Goal: Information Seeking & Learning: Learn about a topic

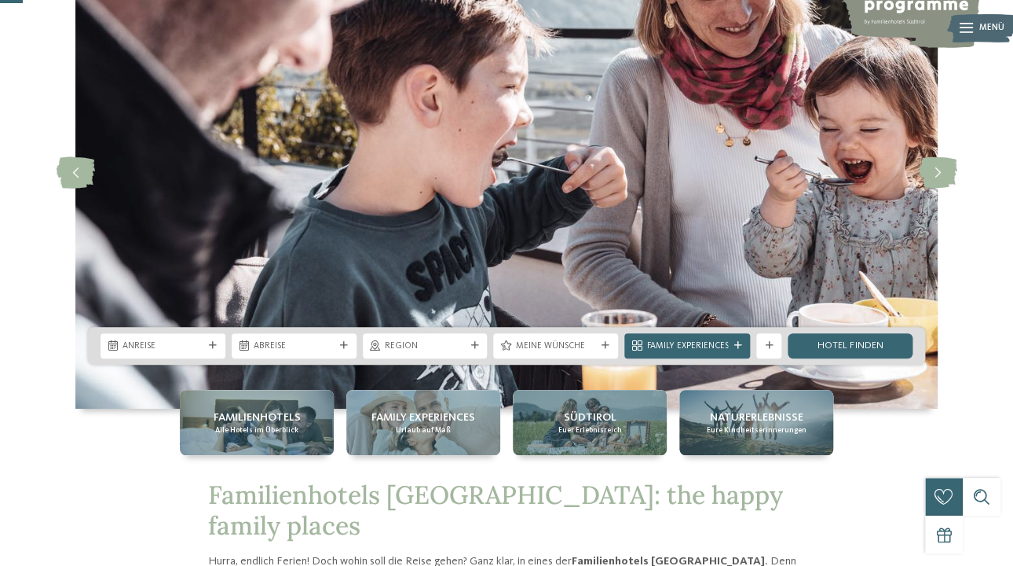
scroll to position [128, 0]
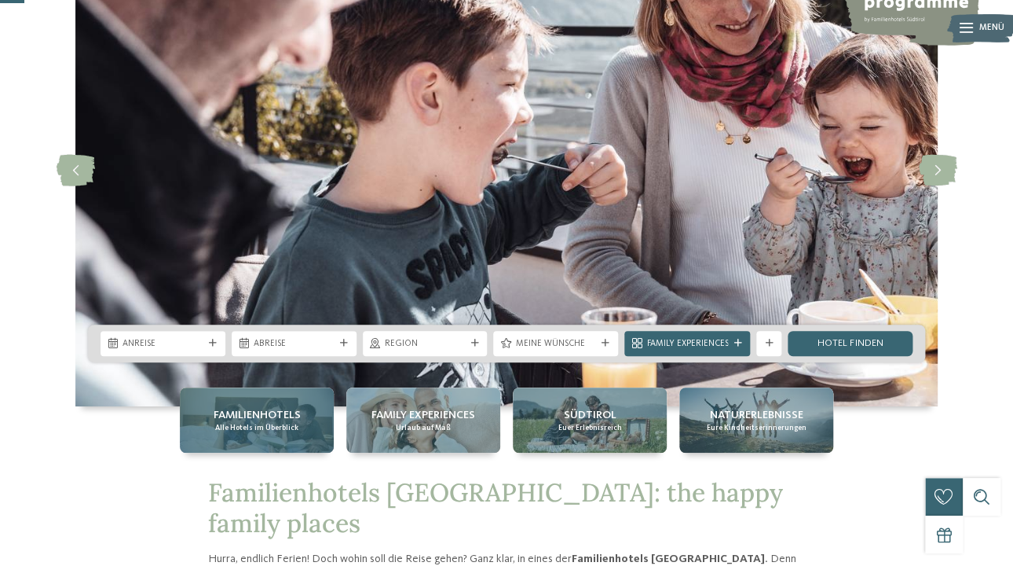
click at [236, 405] on div "Familienhotels Alle Hotels im Überblick" at bounding box center [257, 419] width 154 height 65
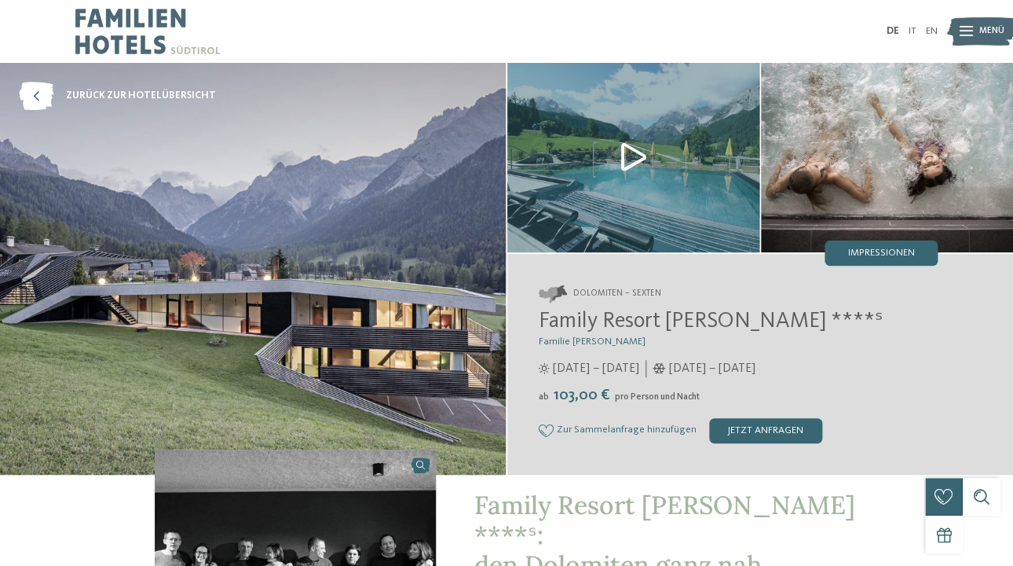
click at [632, 141] on img at bounding box center [633, 157] width 252 height 189
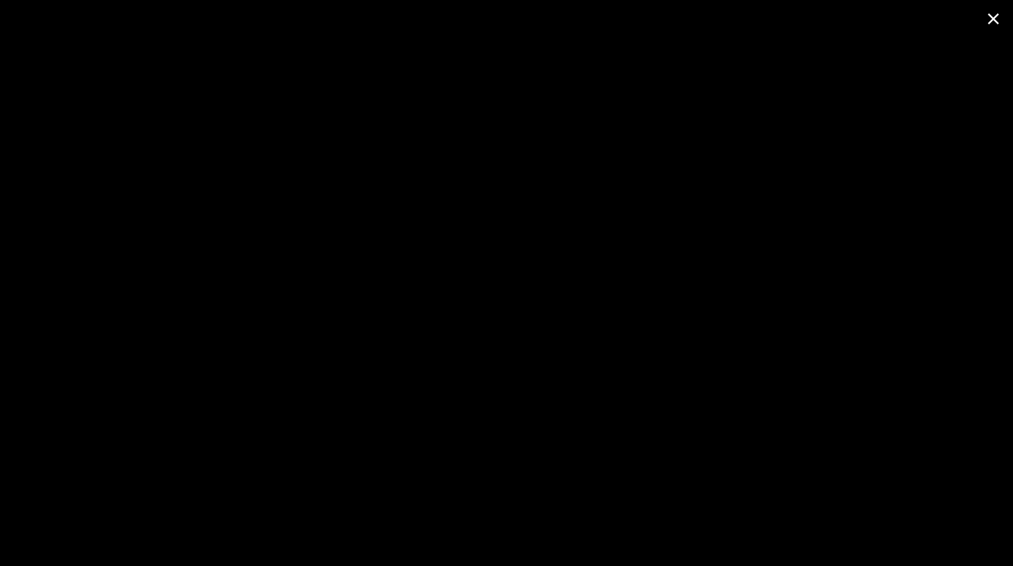
click at [995, 21] on span at bounding box center [993, 18] width 39 height 37
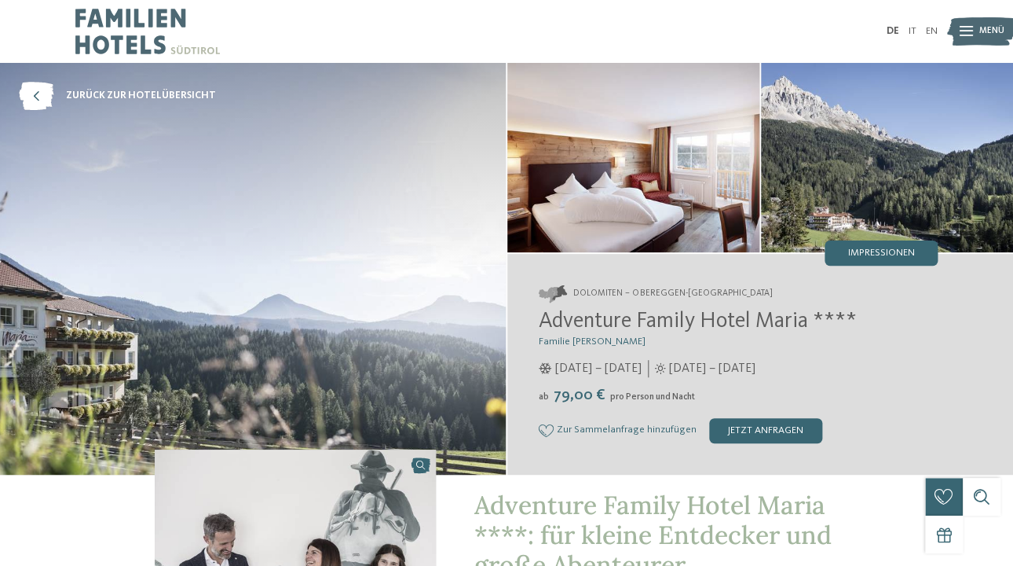
click at [915, 235] on img at bounding box center [887, 157] width 252 height 189
click at [909, 242] on div "Impressionen" at bounding box center [881, 252] width 113 height 25
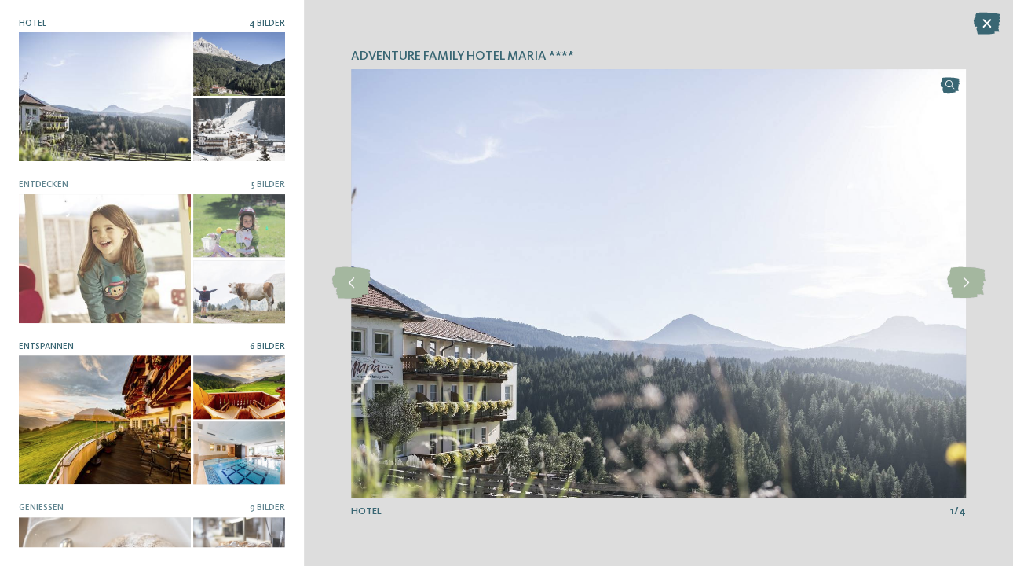
click at [247, 447] on div at bounding box center [239, 452] width 92 height 63
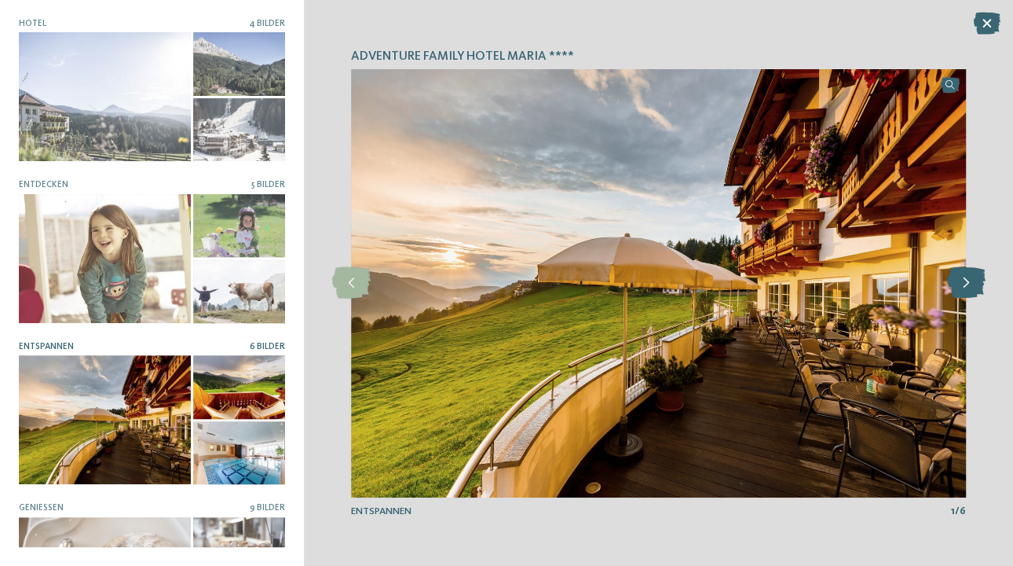
click at [969, 278] on icon at bounding box center [966, 282] width 38 height 31
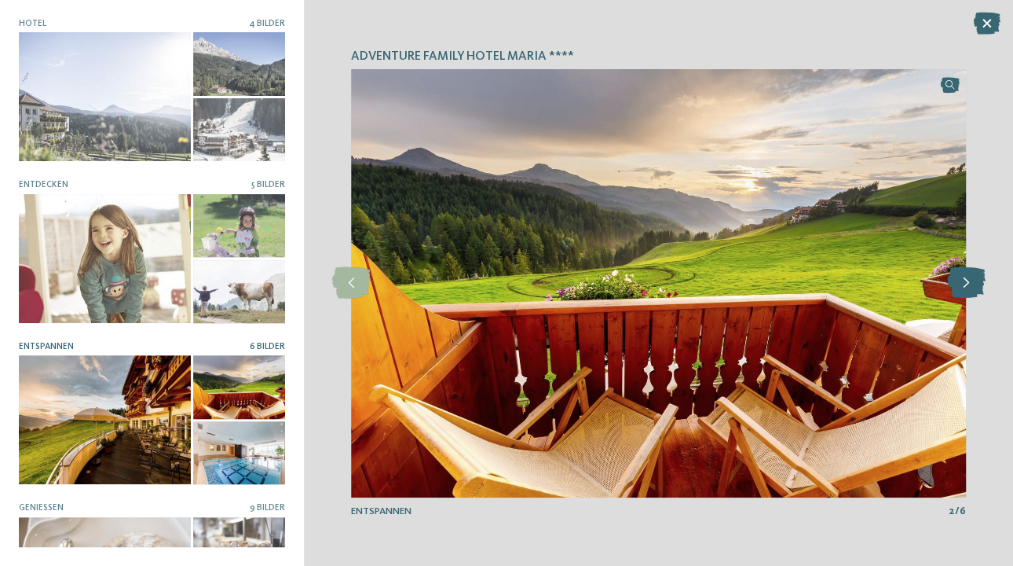
click at [969, 278] on icon at bounding box center [966, 282] width 38 height 31
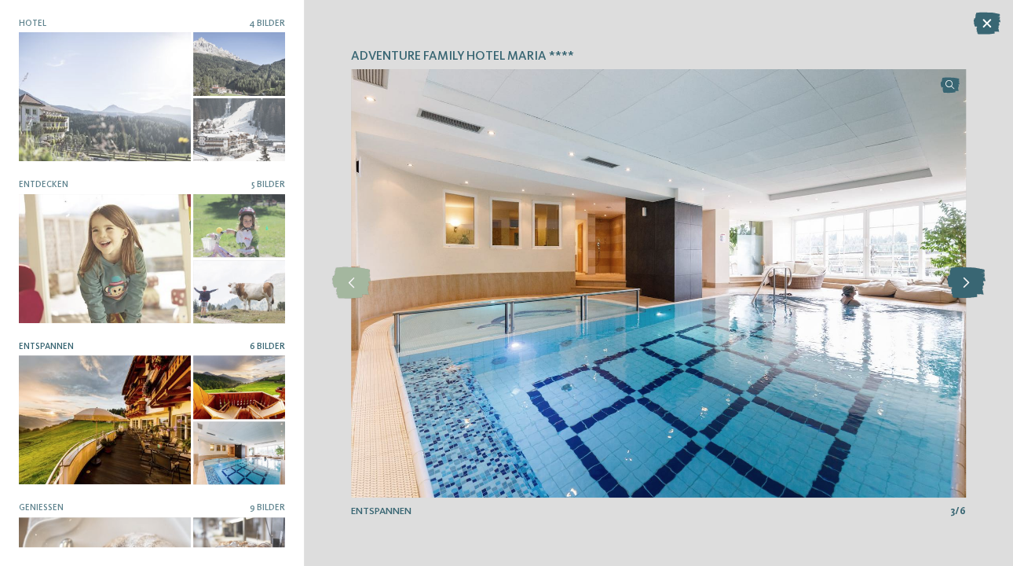
click at [969, 277] on icon at bounding box center [966, 282] width 38 height 31
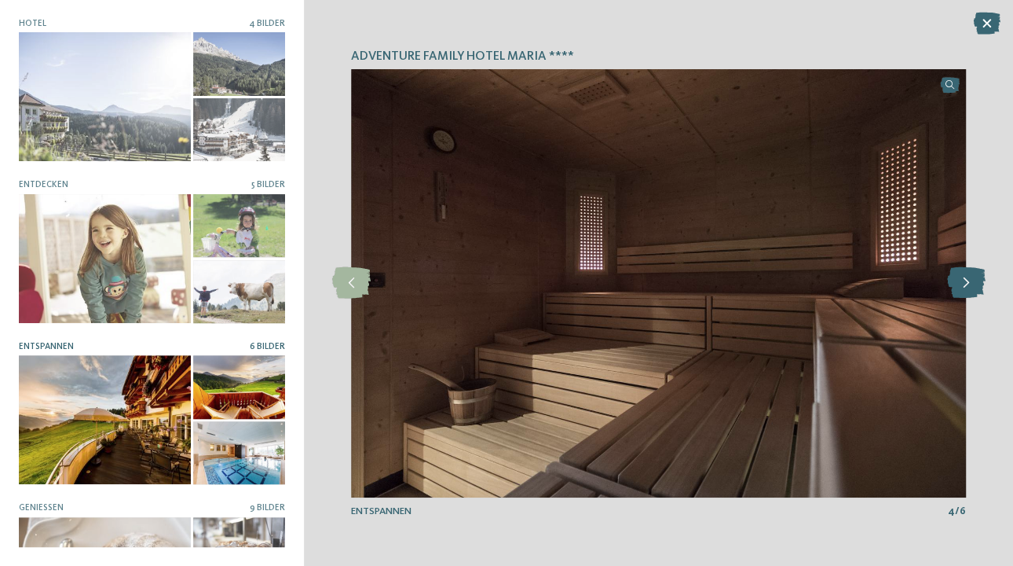
click at [969, 277] on icon at bounding box center [966, 282] width 38 height 31
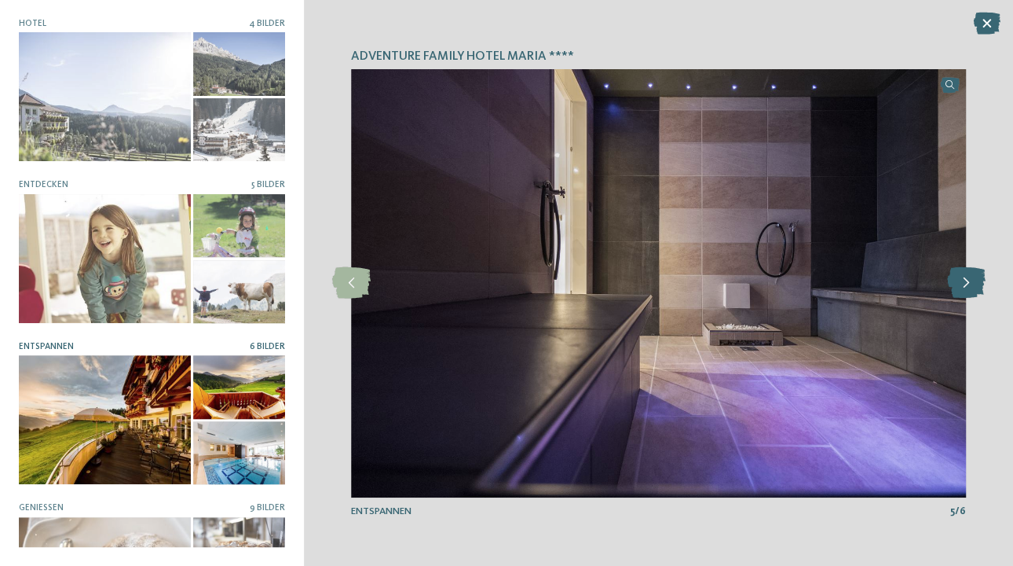
click at [969, 277] on icon at bounding box center [966, 282] width 38 height 31
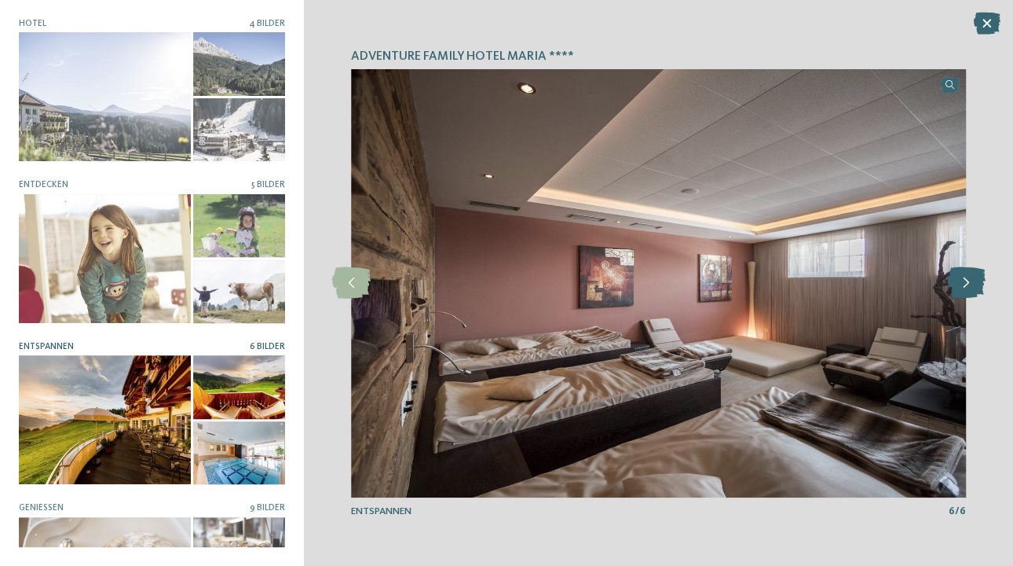
click at [969, 277] on icon at bounding box center [966, 282] width 38 height 31
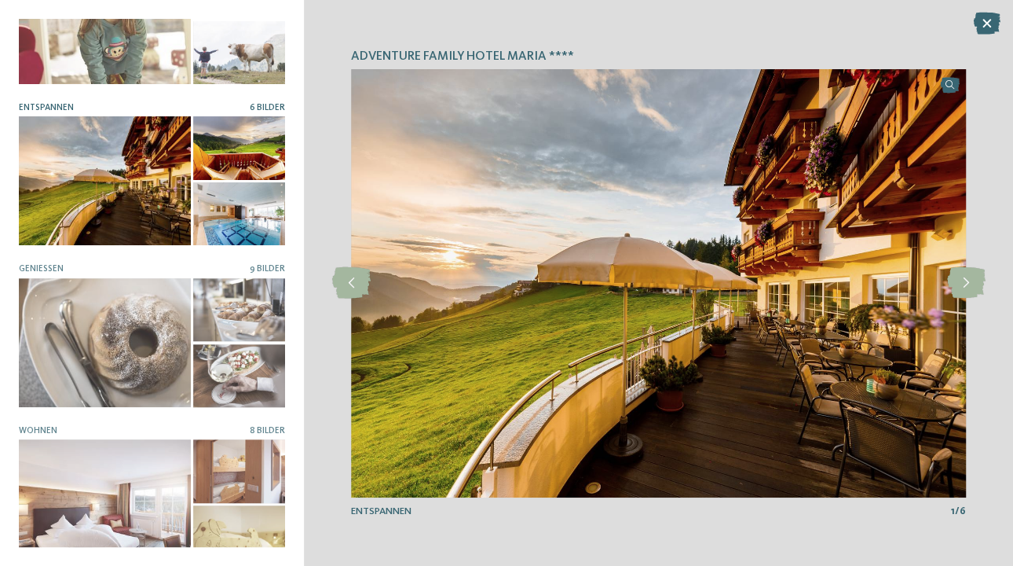
scroll to position [260, 0]
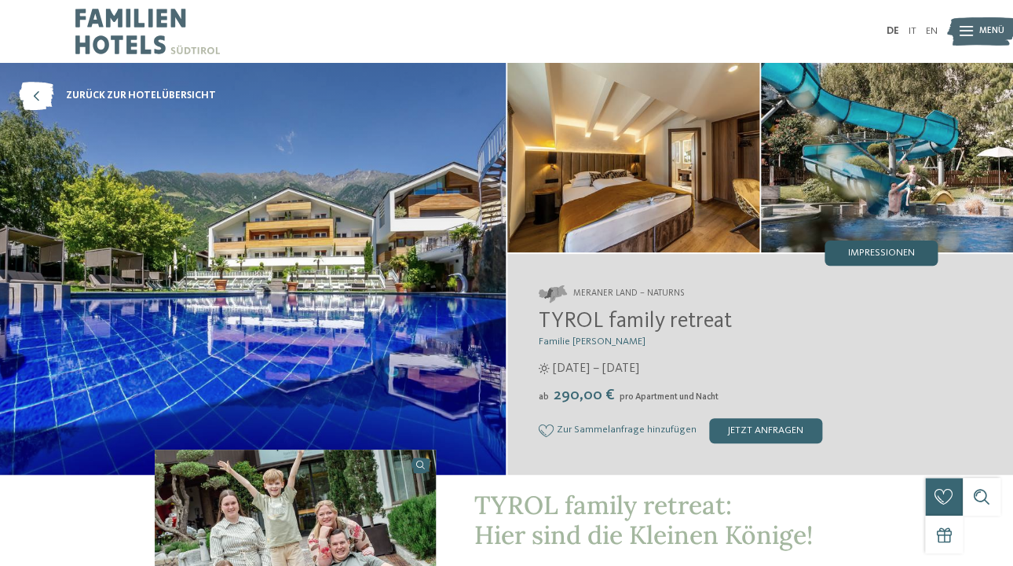
click at [890, 251] on span "Impressionen" at bounding box center [881, 253] width 67 height 10
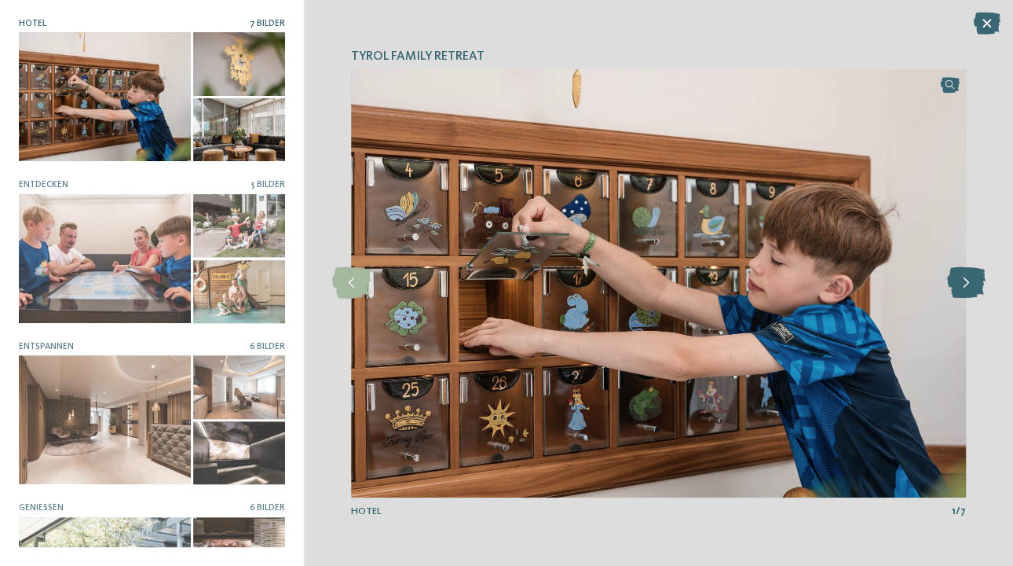
click at [967, 286] on icon at bounding box center [966, 282] width 38 height 31
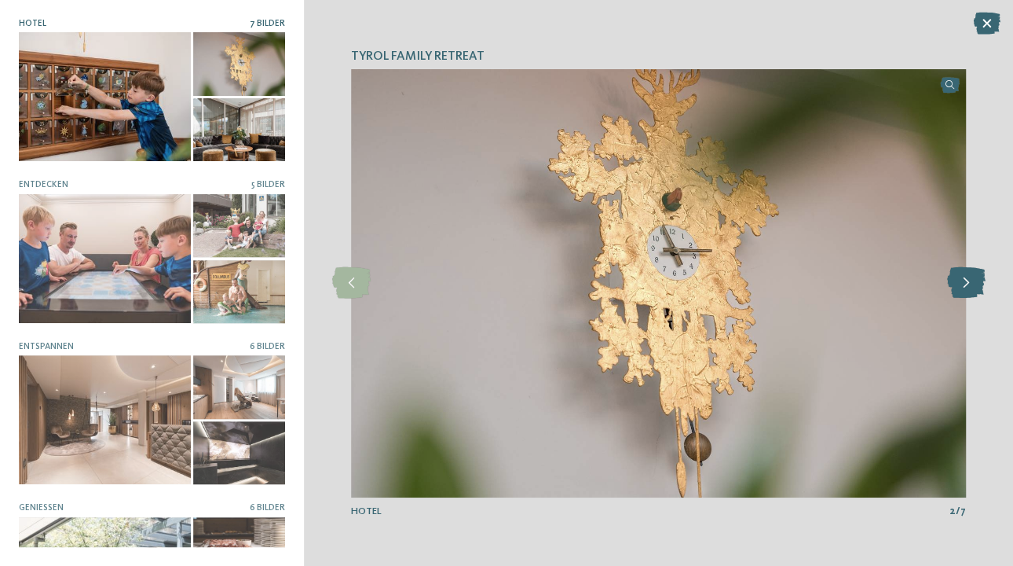
click at [967, 286] on icon at bounding box center [966, 282] width 38 height 31
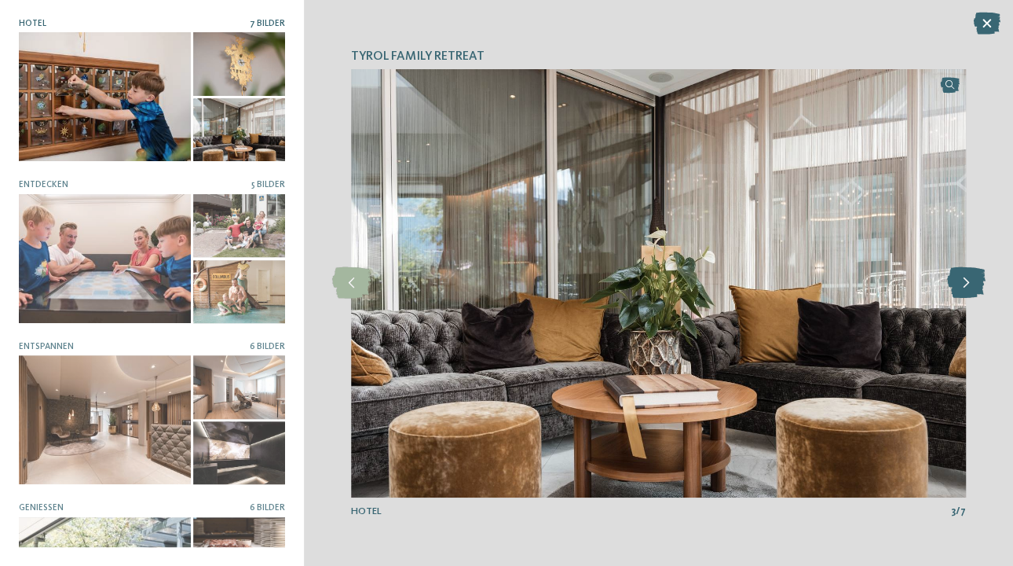
click at [967, 286] on icon at bounding box center [966, 282] width 38 height 31
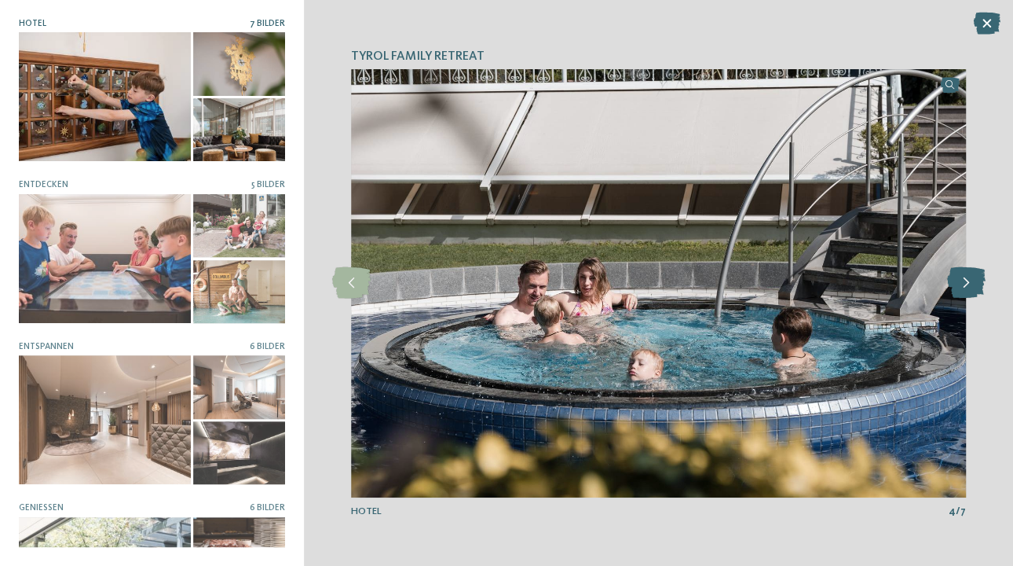
click at [967, 286] on icon at bounding box center [966, 282] width 38 height 31
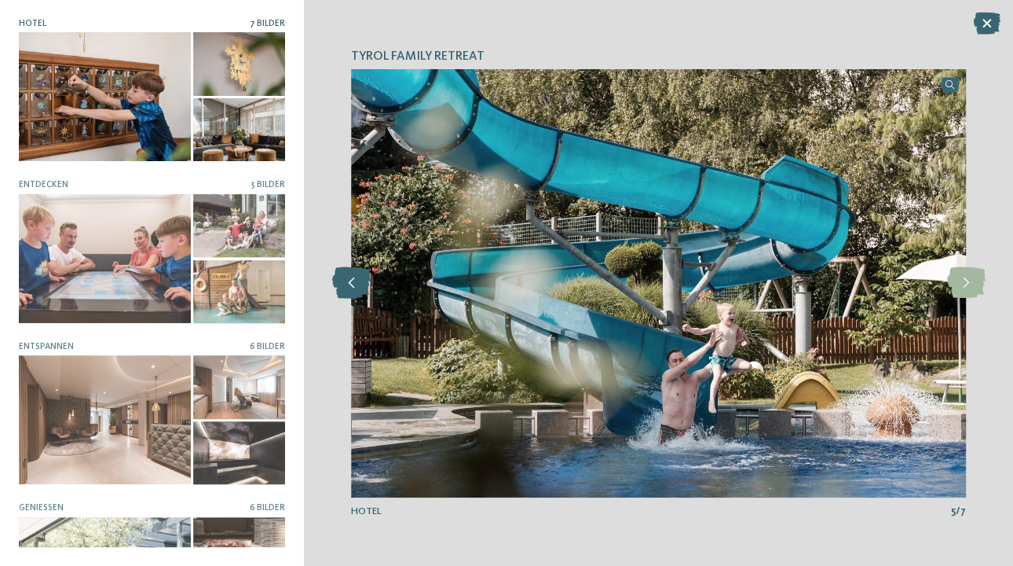
click at [360, 288] on icon at bounding box center [351, 282] width 38 height 31
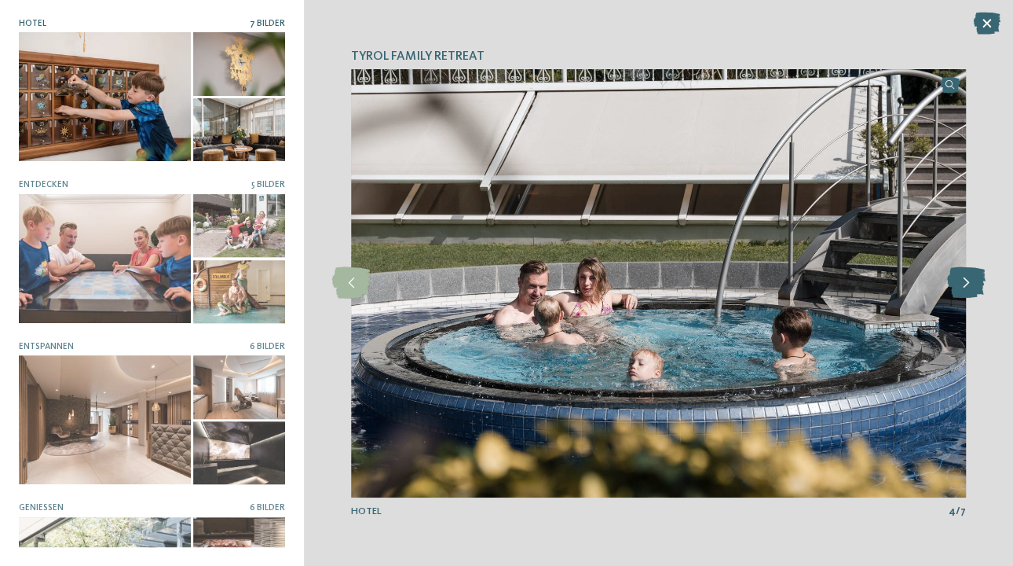
click at [969, 274] on icon at bounding box center [966, 282] width 38 height 31
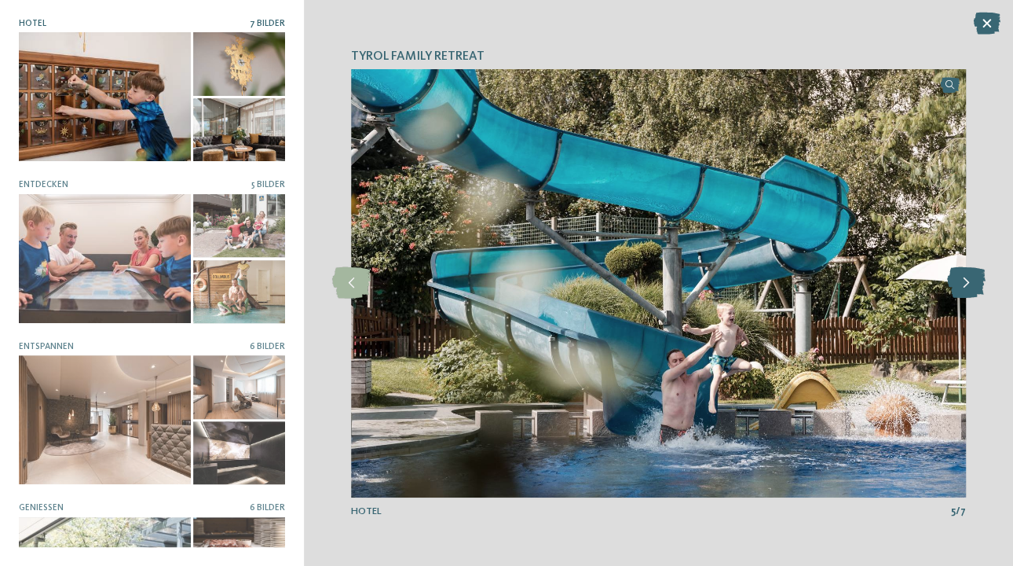
click at [969, 274] on icon at bounding box center [966, 282] width 38 height 31
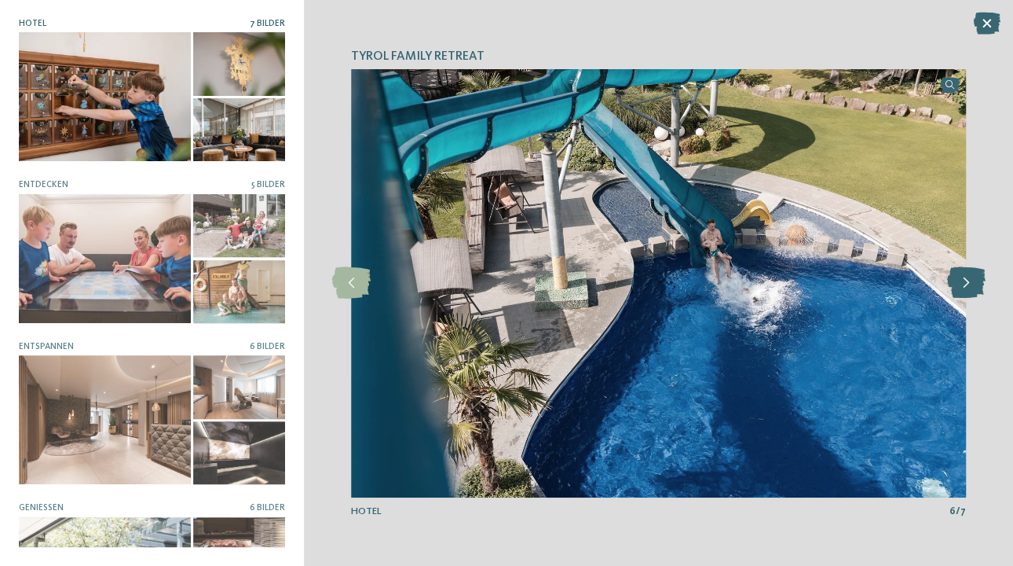
click at [966, 276] on icon at bounding box center [966, 282] width 38 height 31
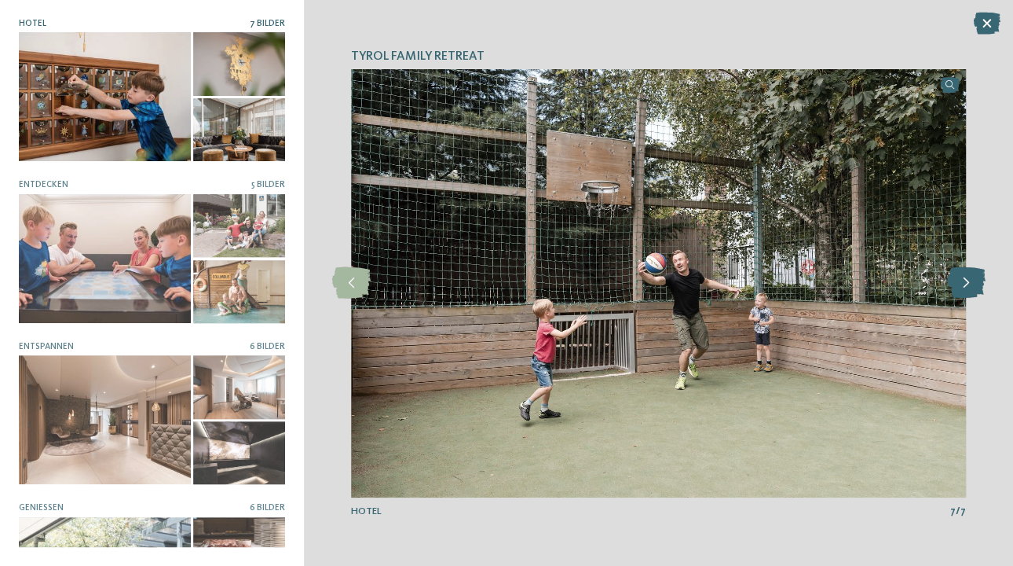
click at [966, 276] on icon at bounding box center [966, 282] width 38 height 31
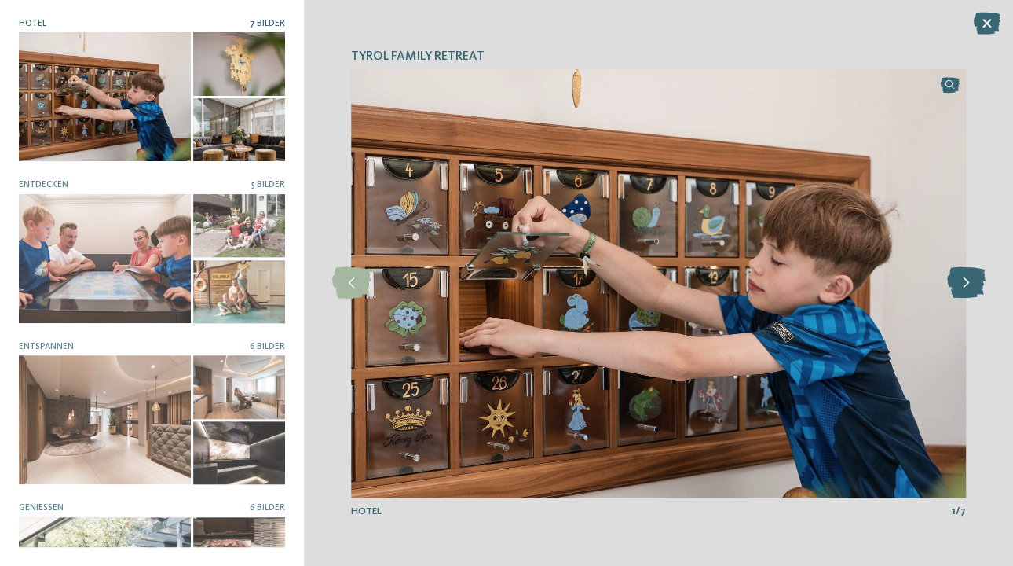
click at [966, 276] on icon at bounding box center [966, 282] width 38 height 31
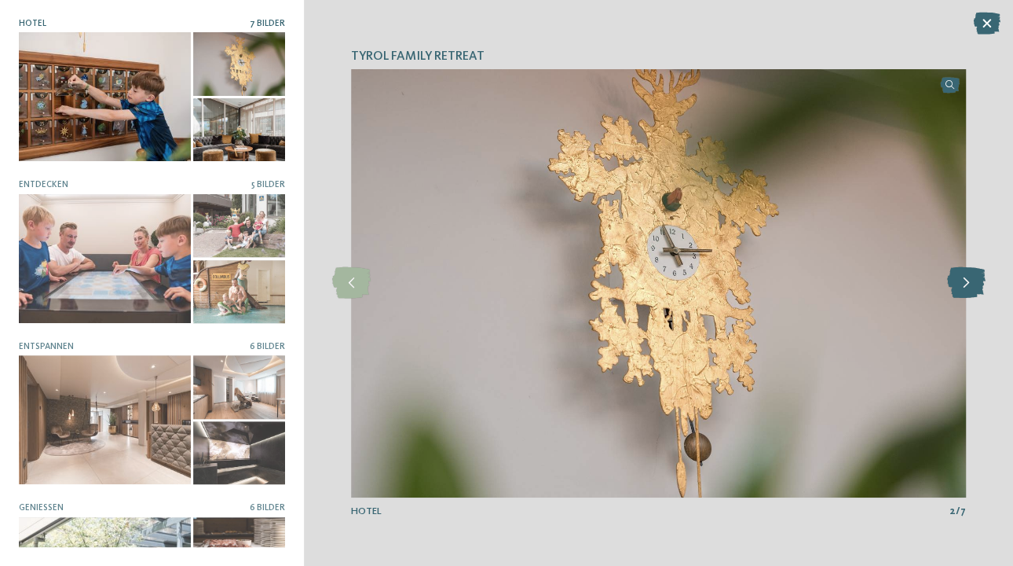
click at [966, 276] on icon at bounding box center [966, 282] width 38 height 31
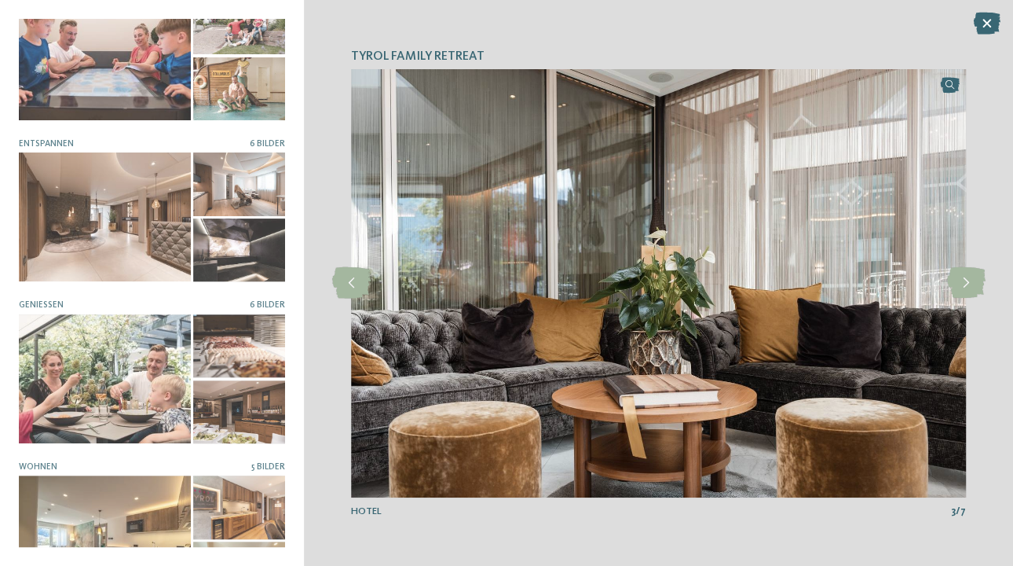
scroll to position [260, 0]
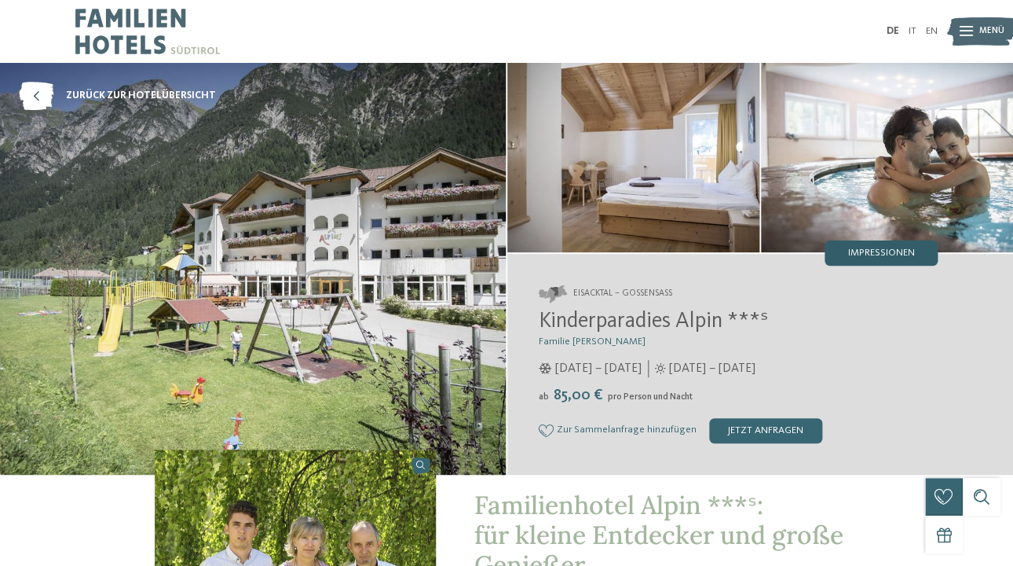
click at [857, 247] on div "Impressionen" at bounding box center [881, 252] width 113 height 25
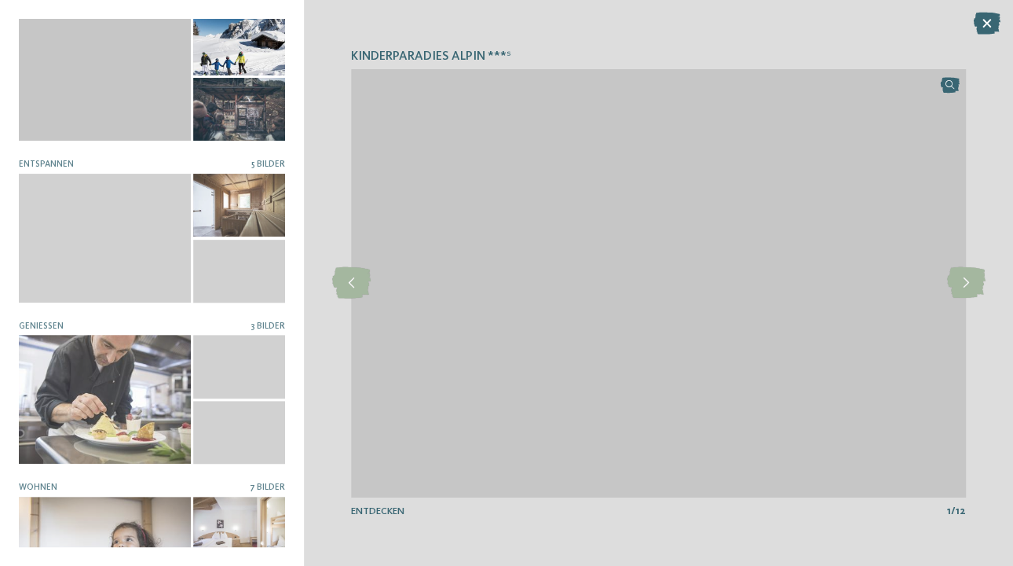
scroll to position [25, 0]
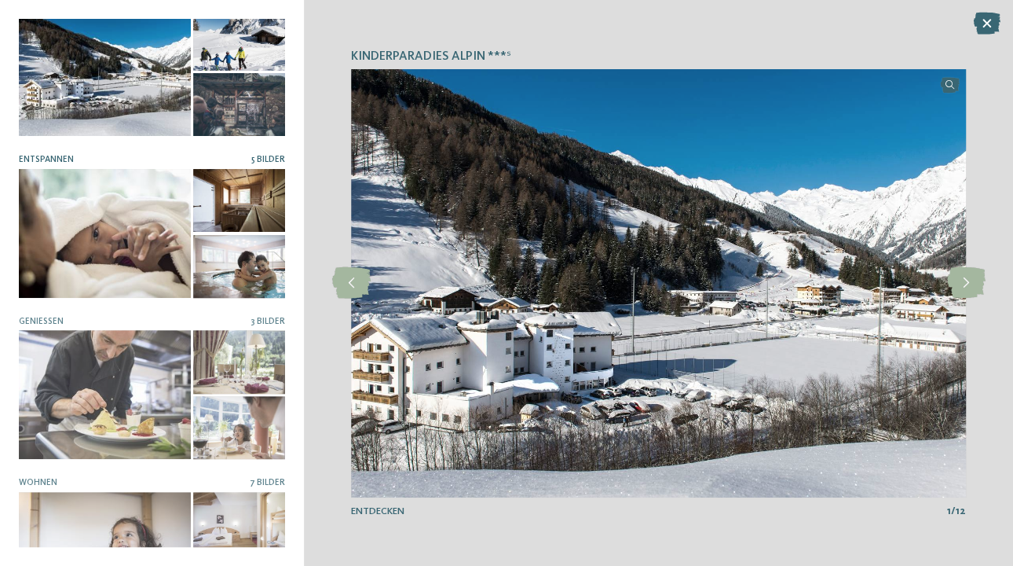
click at [243, 286] on div at bounding box center [239, 266] width 92 height 63
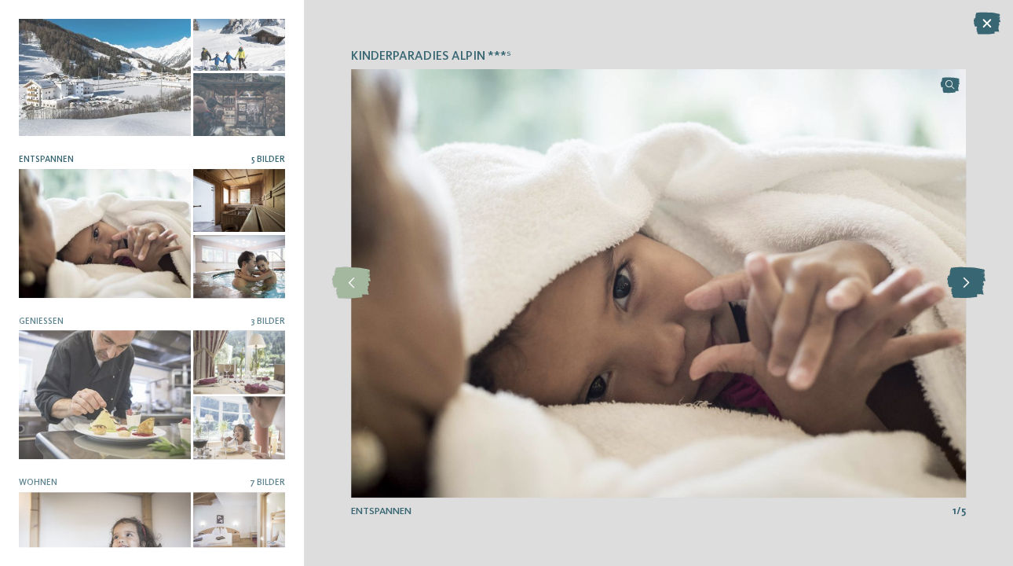
click at [974, 274] on icon at bounding box center [966, 282] width 38 height 31
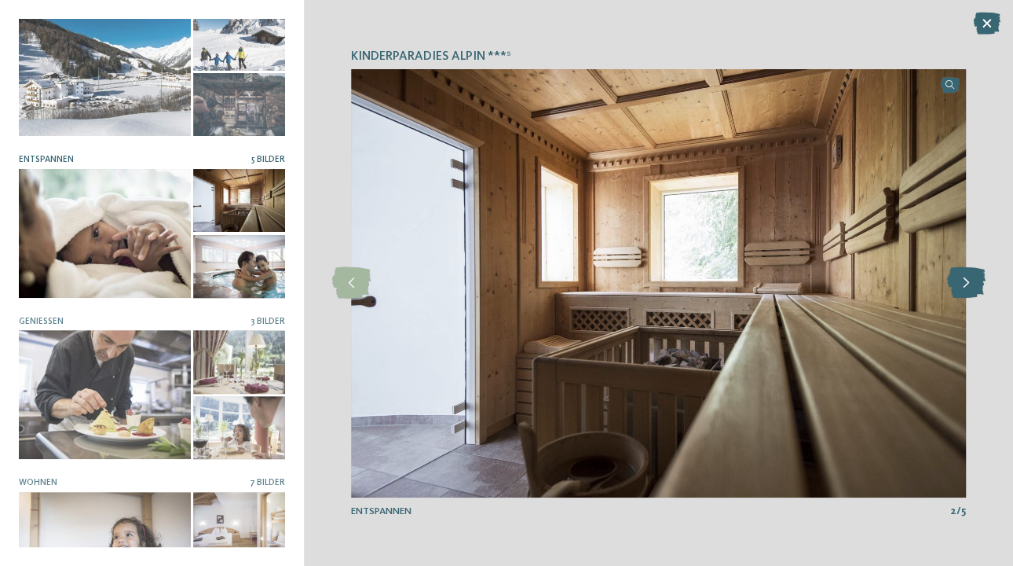
click at [974, 274] on icon at bounding box center [966, 282] width 38 height 31
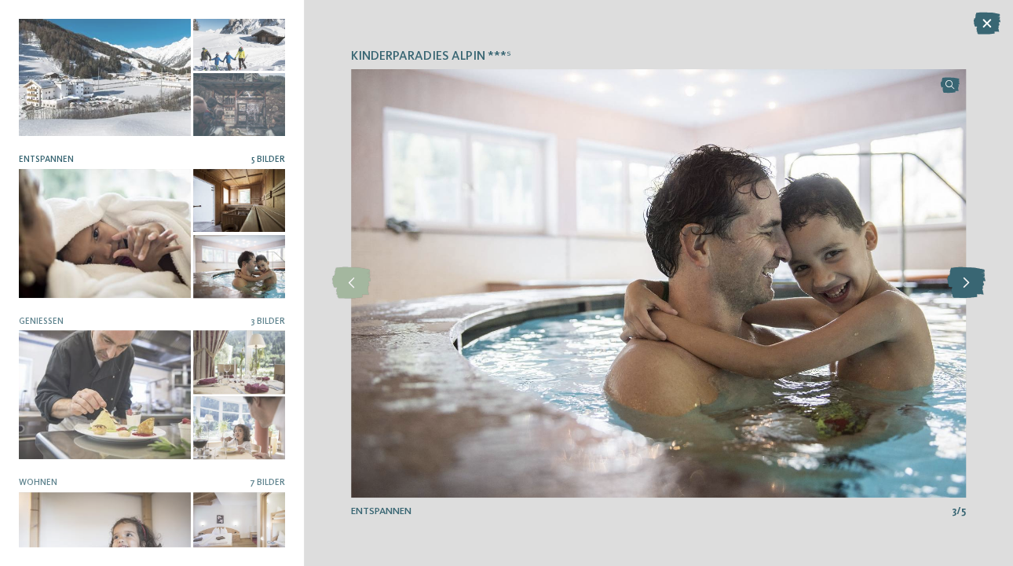
click at [974, 274] on icon at bounding box center [966, 282] width 38 height 31
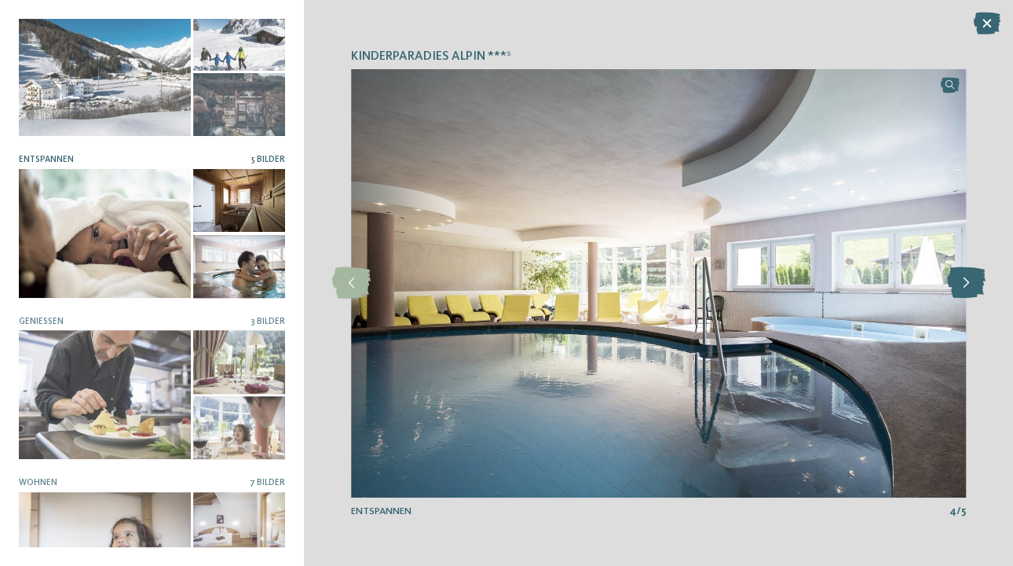
click at [974, 274] on icon at bounding box center [966, 282] width 38 height 31
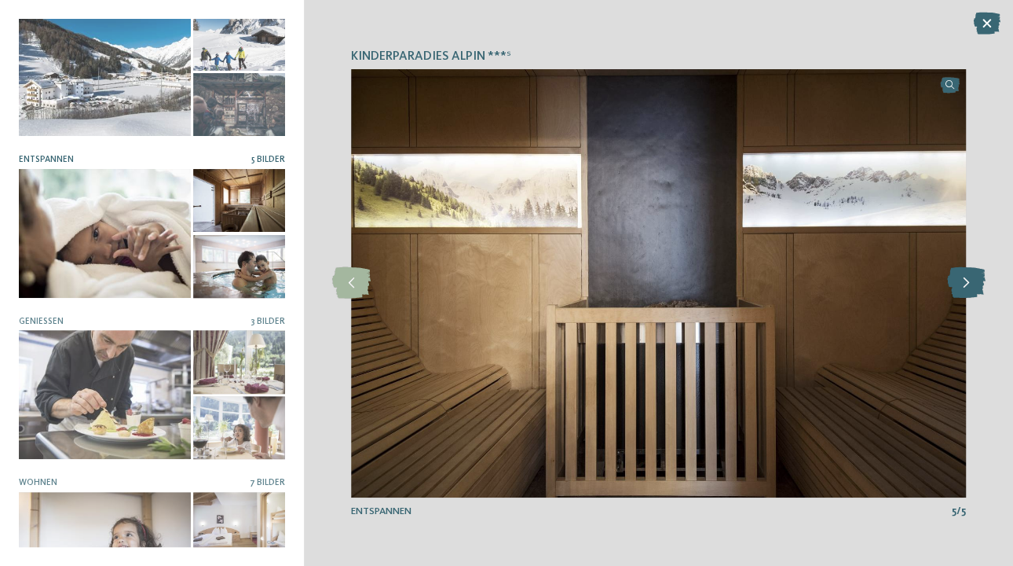
click at [974, 274] on icon at bounding box center [966, 282] width 38 height 31
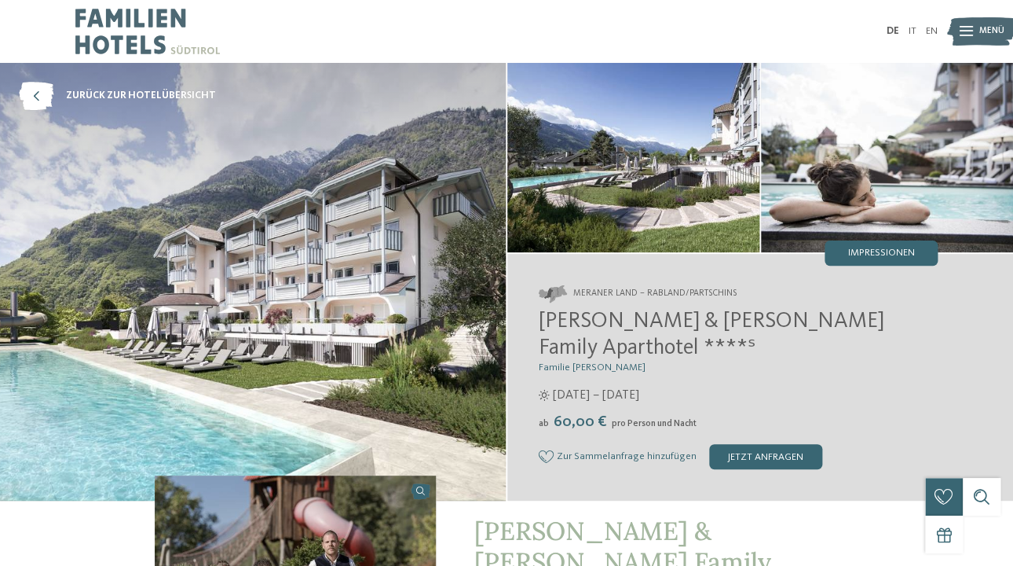
click at [869, 237] on img at bounding box center [887, 157] width 252 height 189
click at [869, 244] on div "Impressionen" at bounding box center [881, 252] width 113 height 25
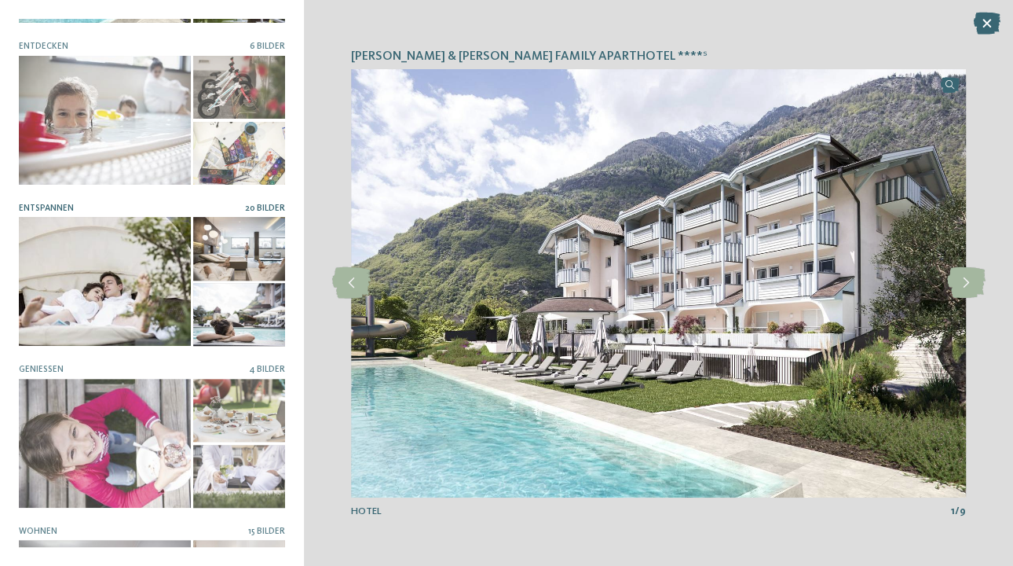
scroll to position [86, 0]
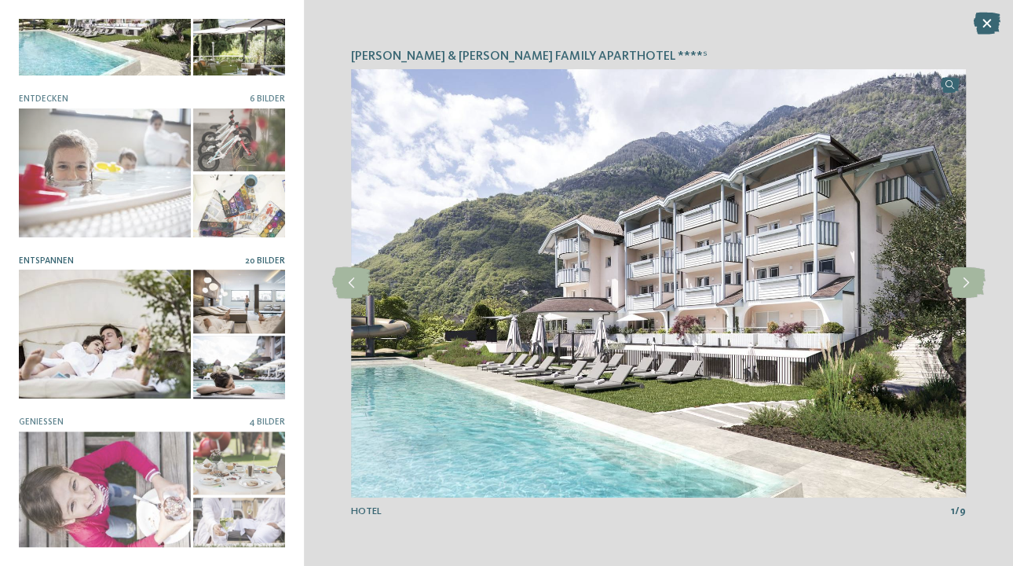
click at [223, 320] on div at bounding box center [239, 300] width 92 height 63
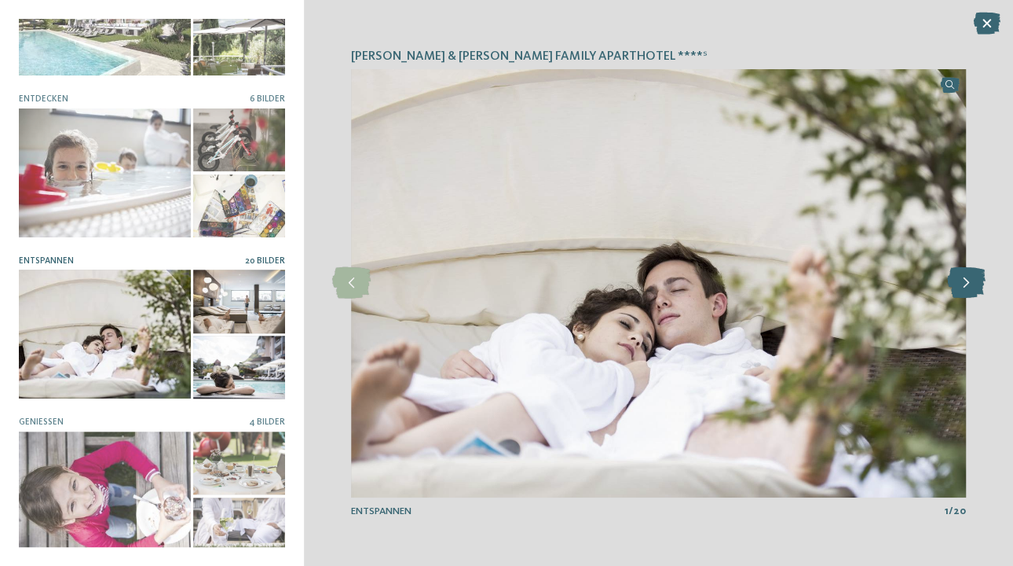
click at [964, 282] on icon at bounding box center [966, 282] width 38 height 31
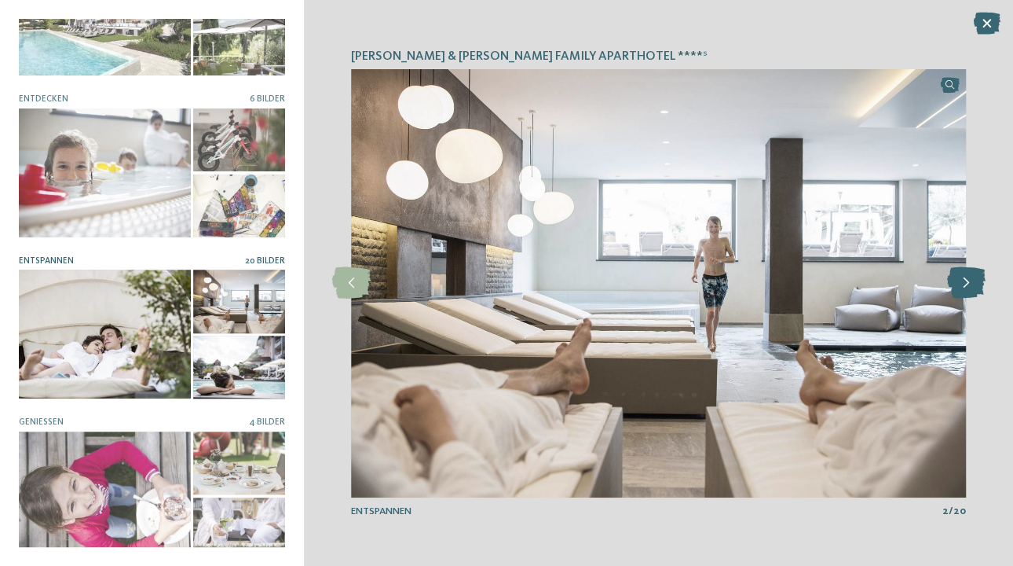
click at [964, 281] on icon at bounding box center [966, 282] width 38 height 31
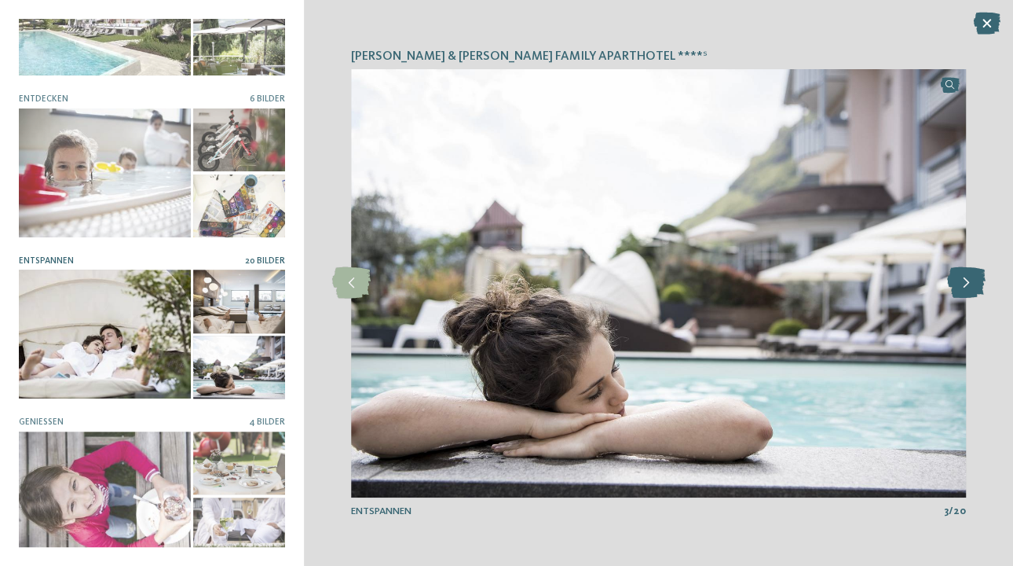
click at [964, 281] on icon at bounding box center [966, 282] width 38 height 31
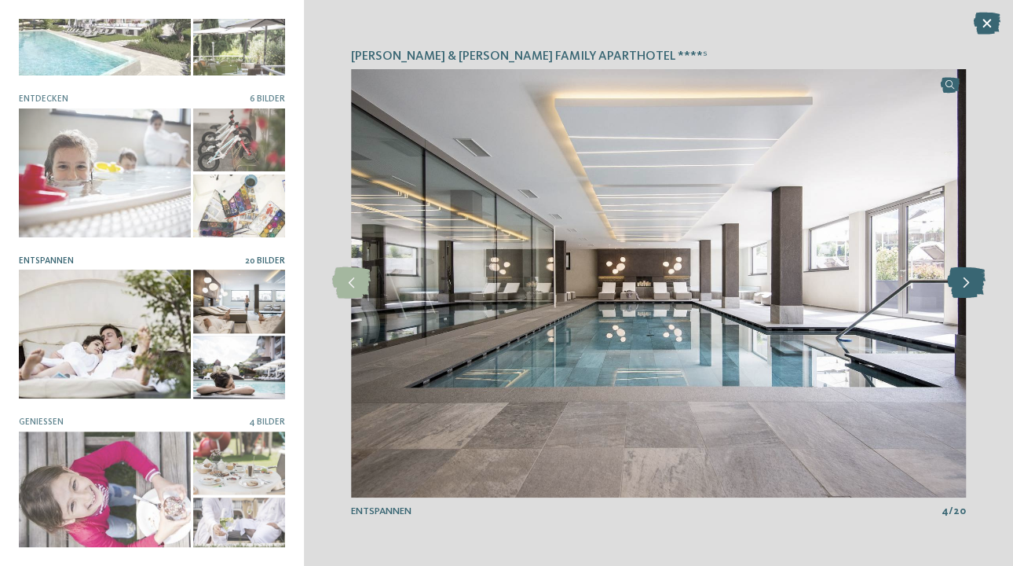
click at [966, 279] on icon at bounding box center [966, 282] width 38 height 31
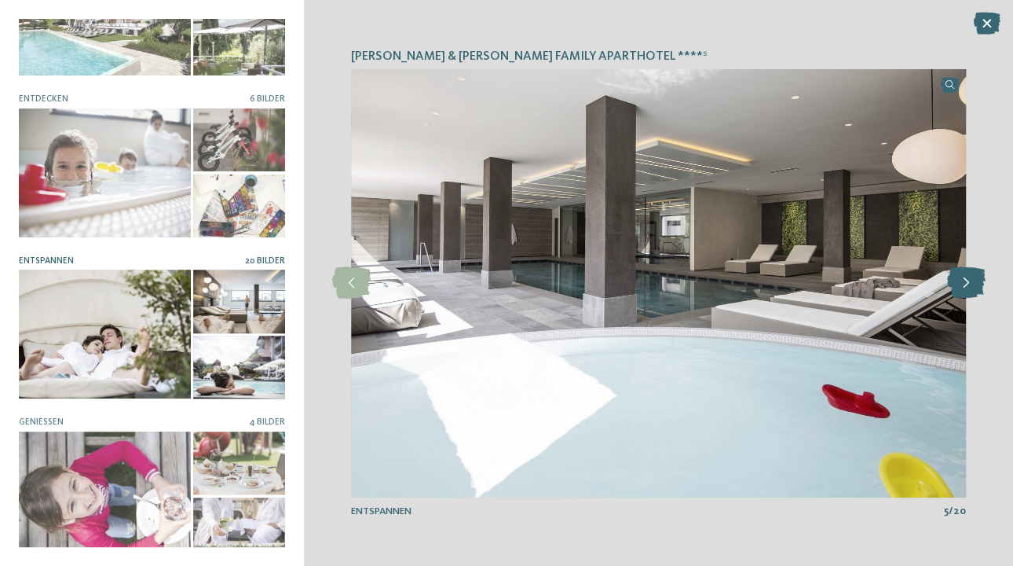
click at [966, 279] on icon at bounding box center [966, 282] width 38 height 31
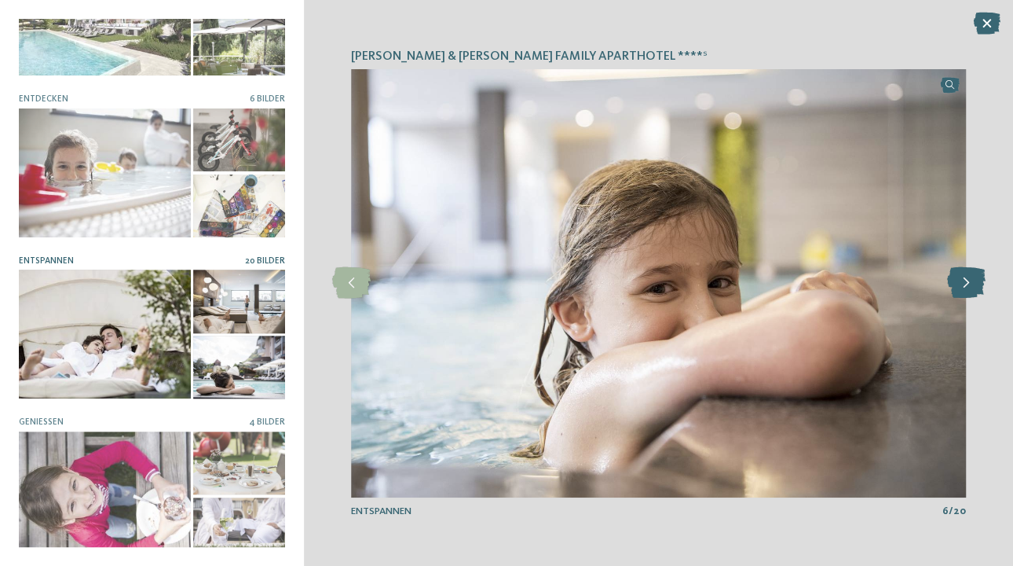
click at [966, 279] on icon at bounding box center [966, 282] width 38 height 31
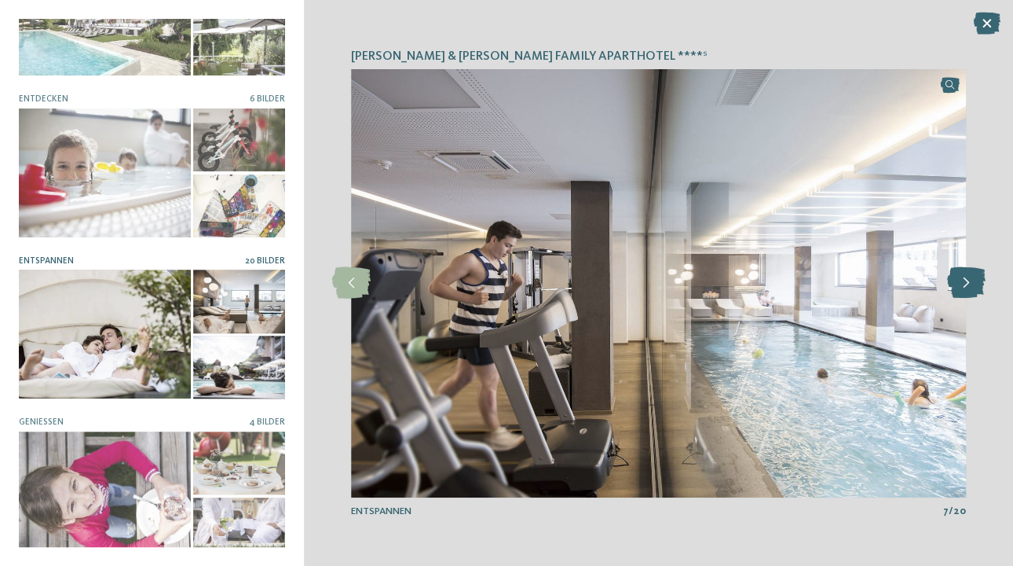
click at [966, 279] on icon at bounding box center [966, 282] width 38 height 31
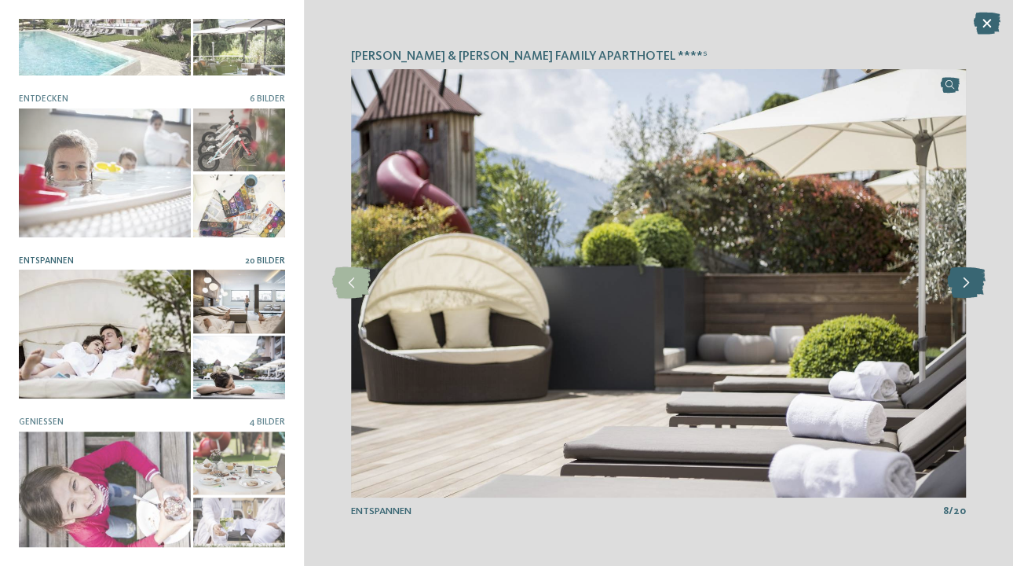
click at [966, 279] on icon at bounding box center [966, 282] width 38 height 31
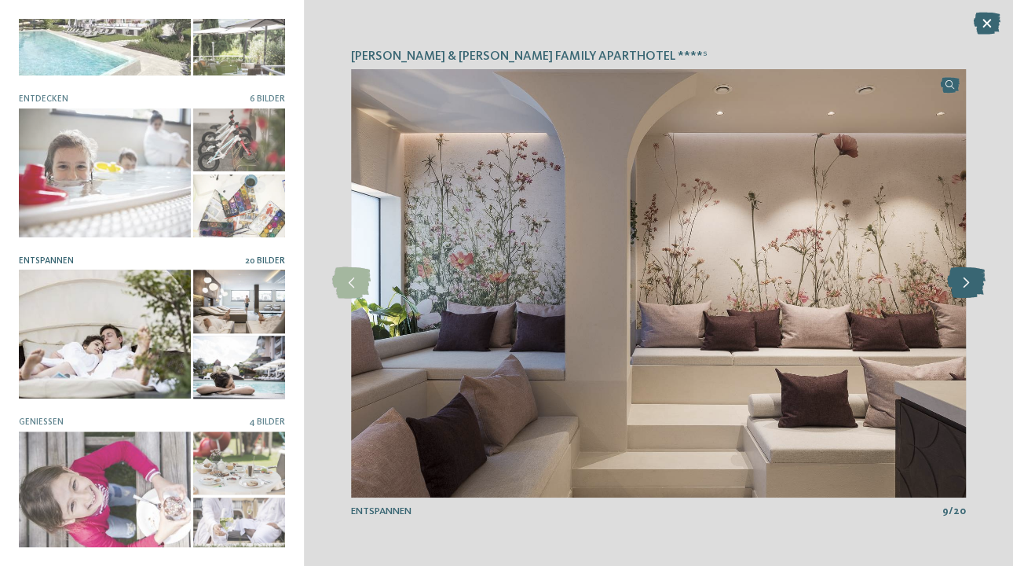
click at [966, 279] on icon at bounding box center [966, 282] width 38 height 31
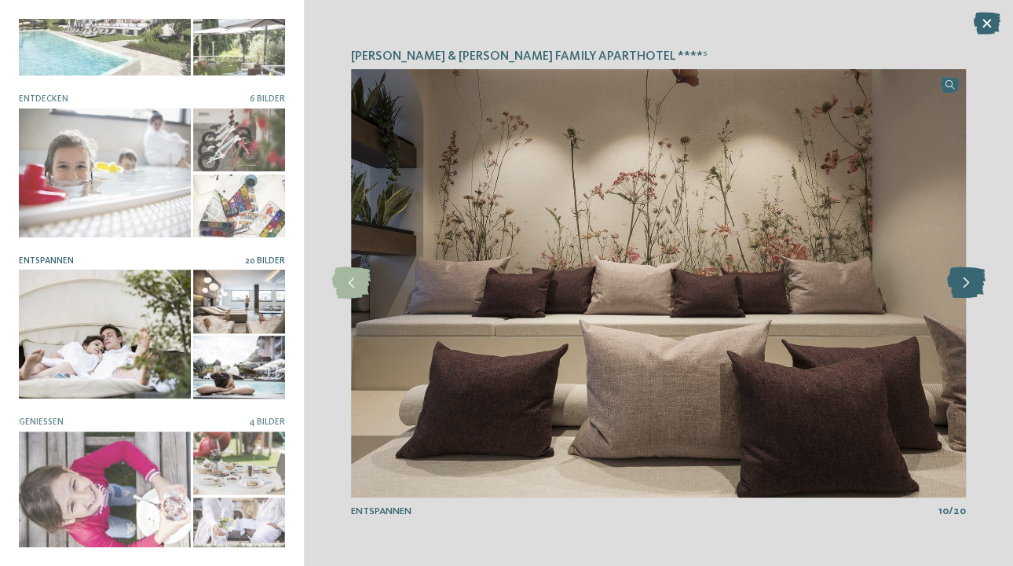
click at [966, 279] on icon at bounding box center [966, 282] width 38 height 31
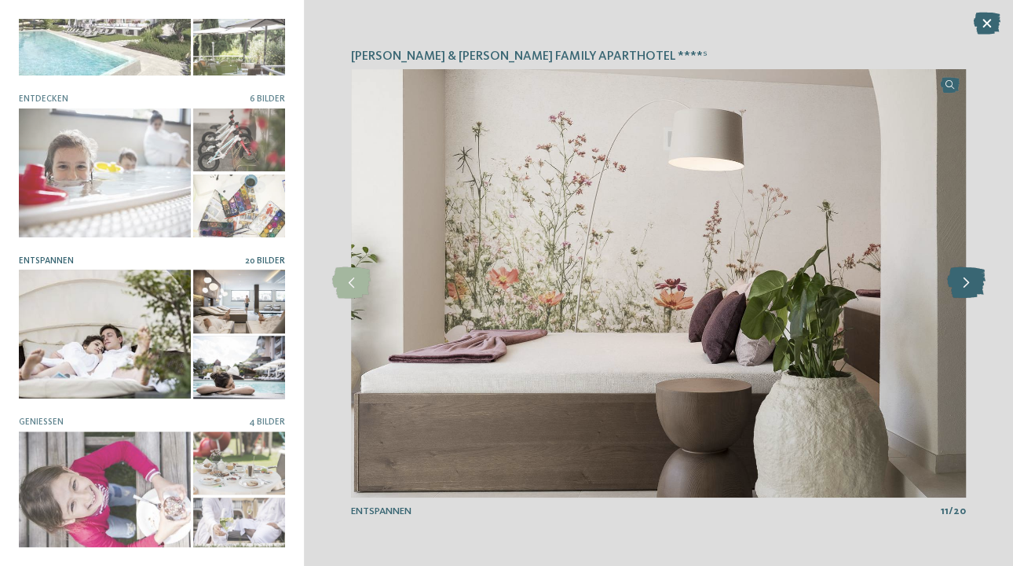
click at [966, 279] on icon at bounding box center [966, 282] width 38 height 31
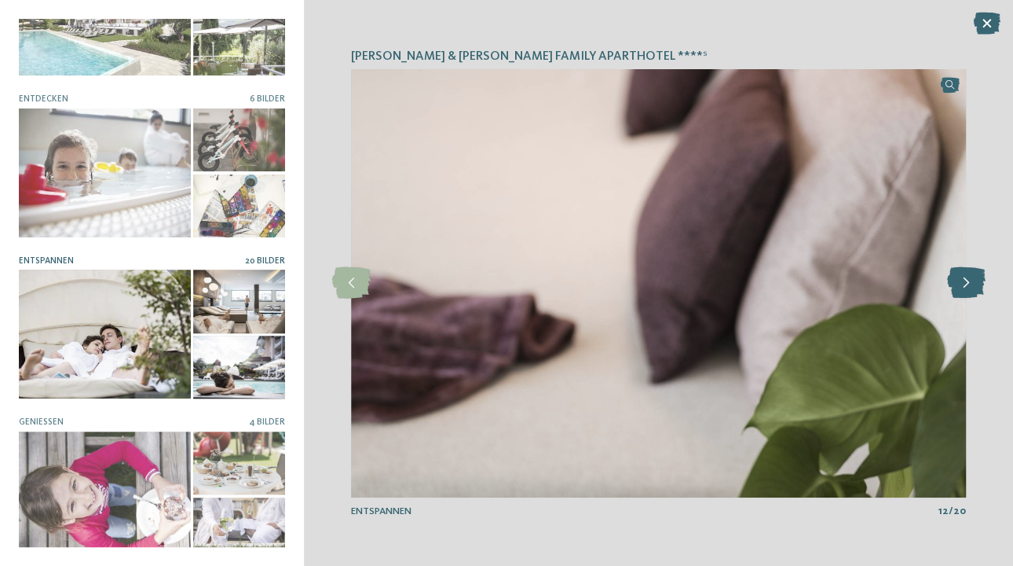
click at [966, 279] on icon at bounding box center [966, 282] width 38 height 31
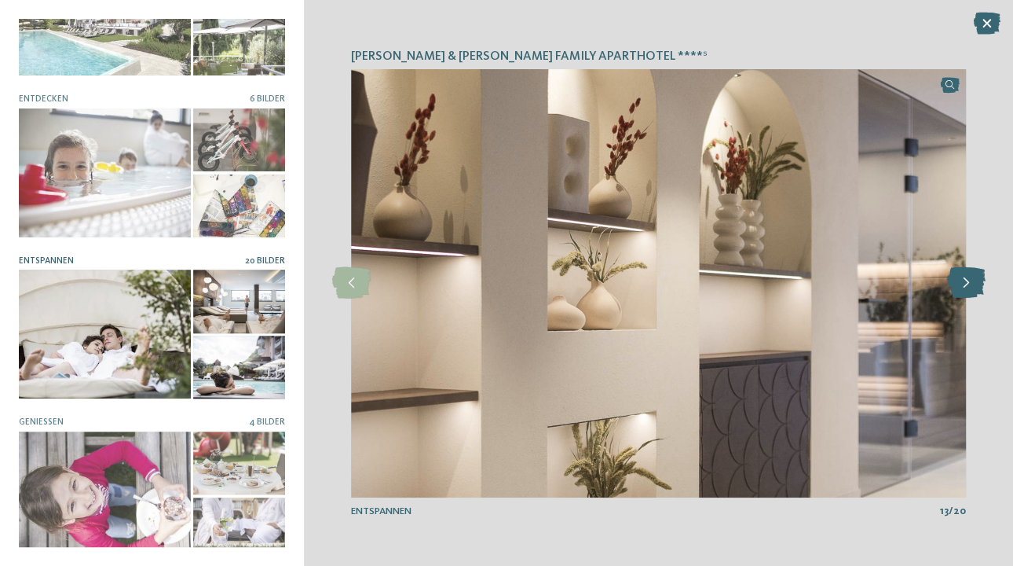
click at [966, 279] on icon at bounding box center [966, 282] width 38 height 31
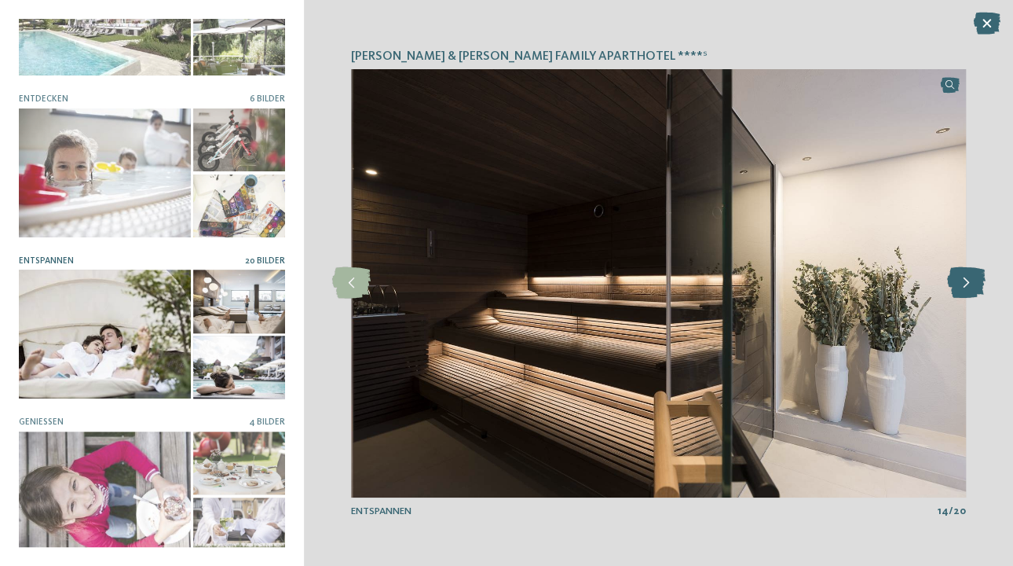
click at [966, 279] on icon at bounding box center [966, 282] width 38 height 31
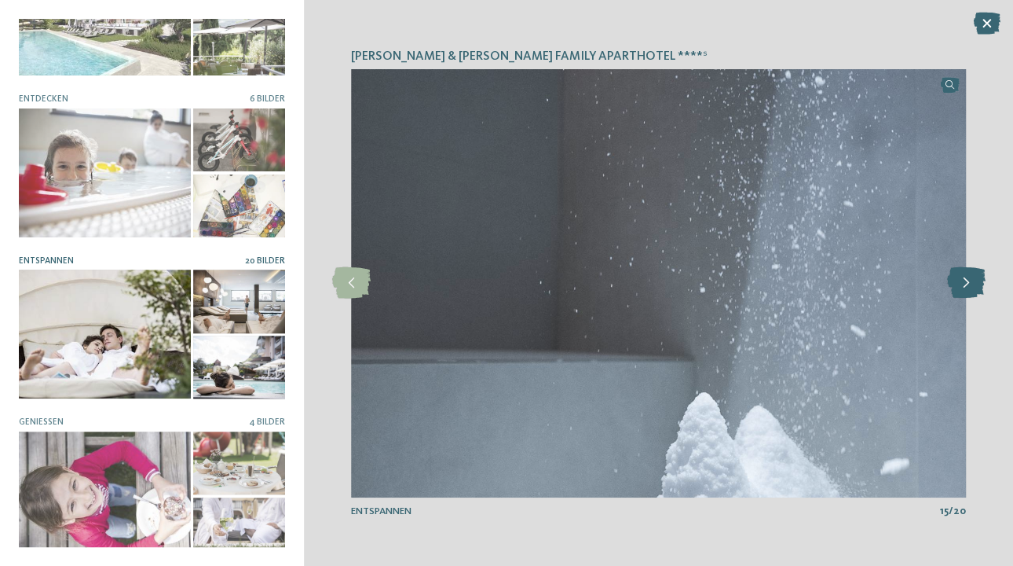
click at [966, 279] on icon at bounding box center [966, 282] width 38 height 31
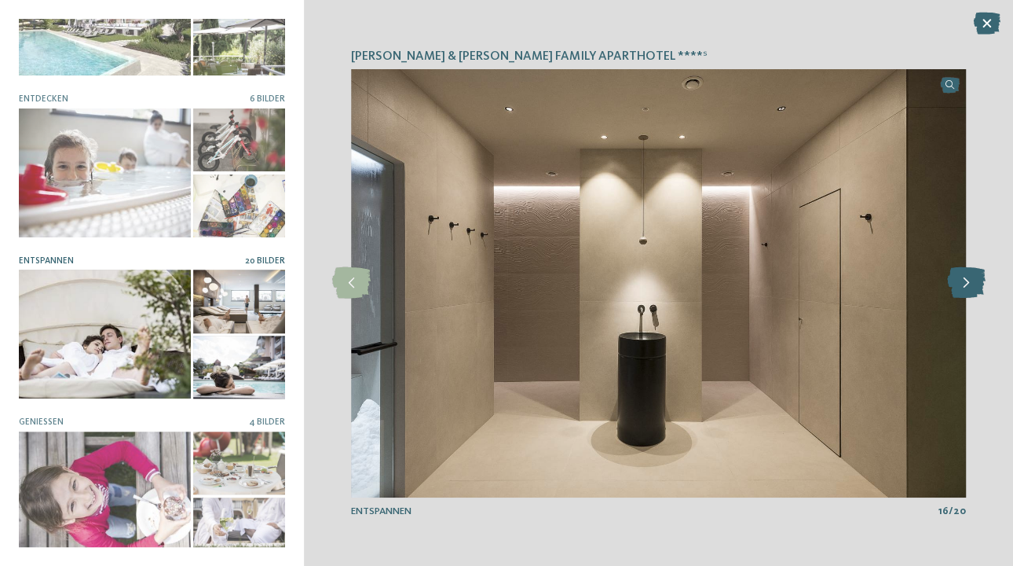
click at [966, 279] on icon at bounding box center [966, 282] width 38 height 31
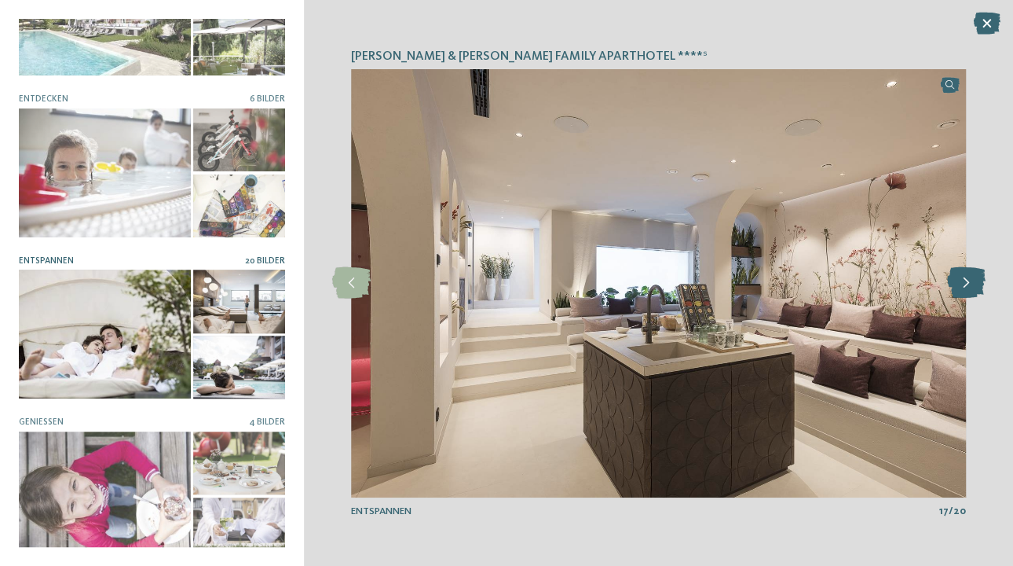
click at [966, 279] on icon at bounding box center [966, 282] width 38 height 31
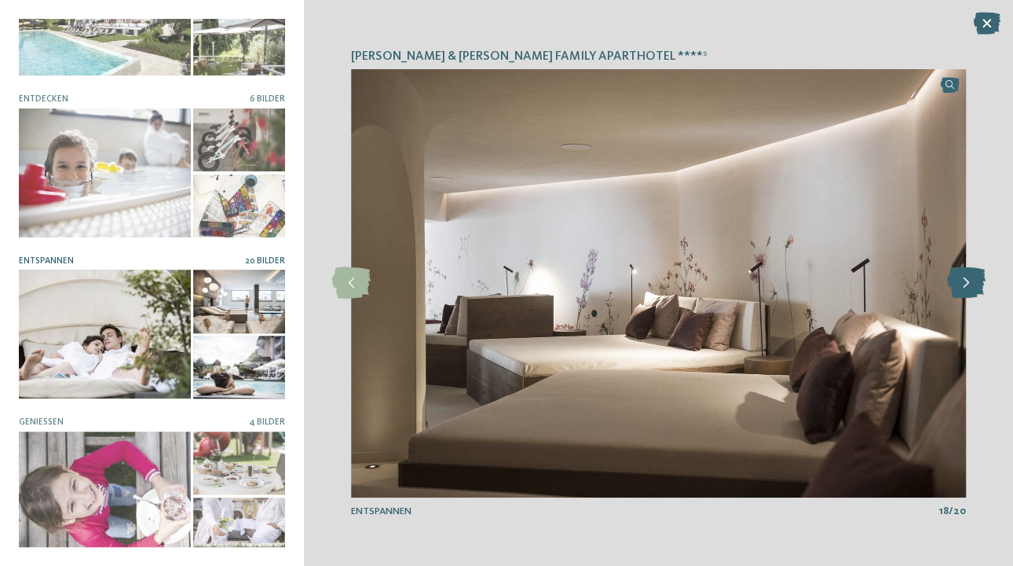
click at [966, 279] on icon at bounding box center [966, 282] width 38 height 31
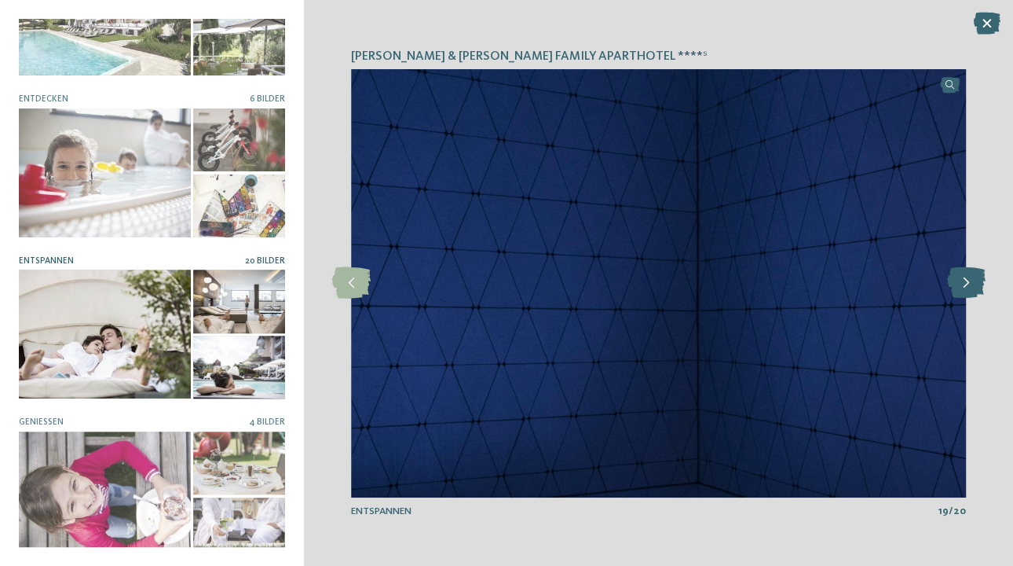
click at [966, 279] on icon at bounding box center [966, 282] width 38 height 31
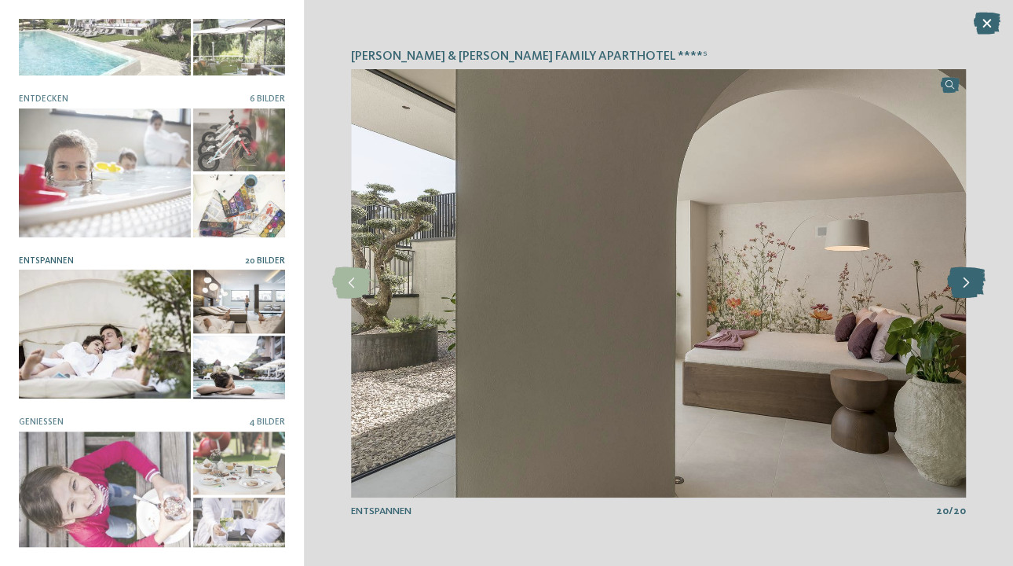
click at [966, 279] on icon at bounding box center [966, 282] width 38 height 31
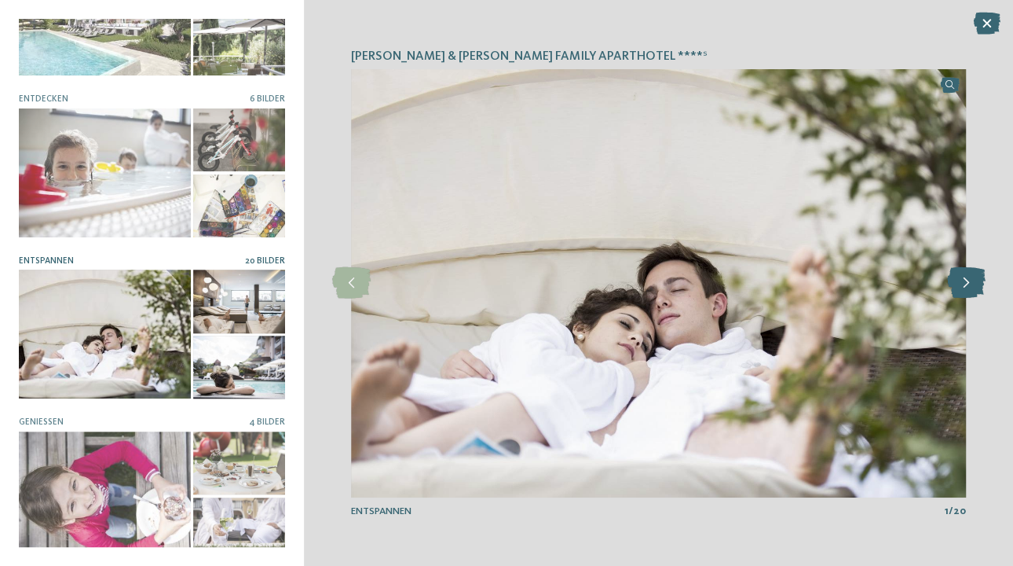
click at [966, 279] on icon at bounding box center [966, 282] width 38 height 31
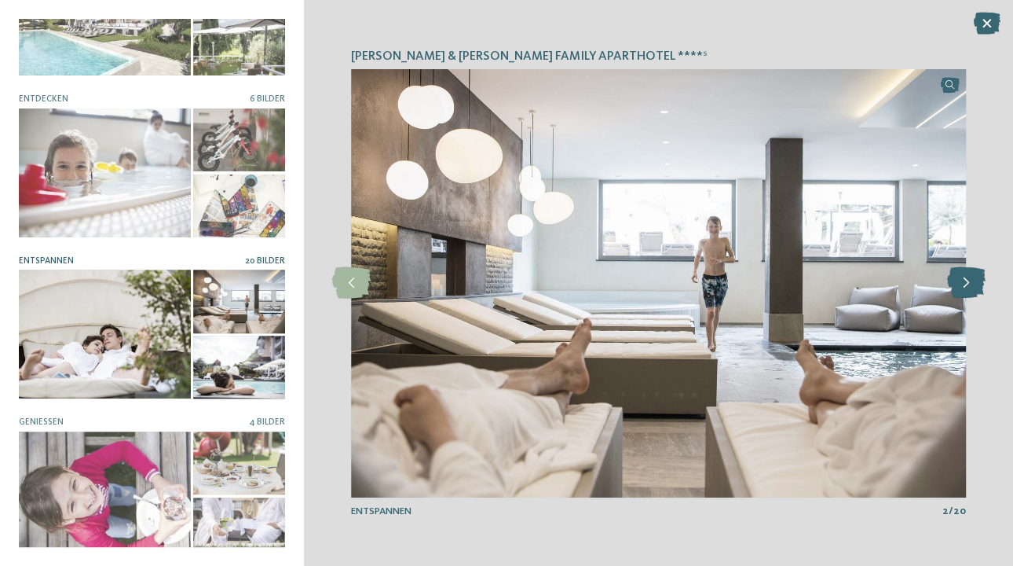
click at [966, 279] on icon at bounding box center [966, 282] width 38 height 31
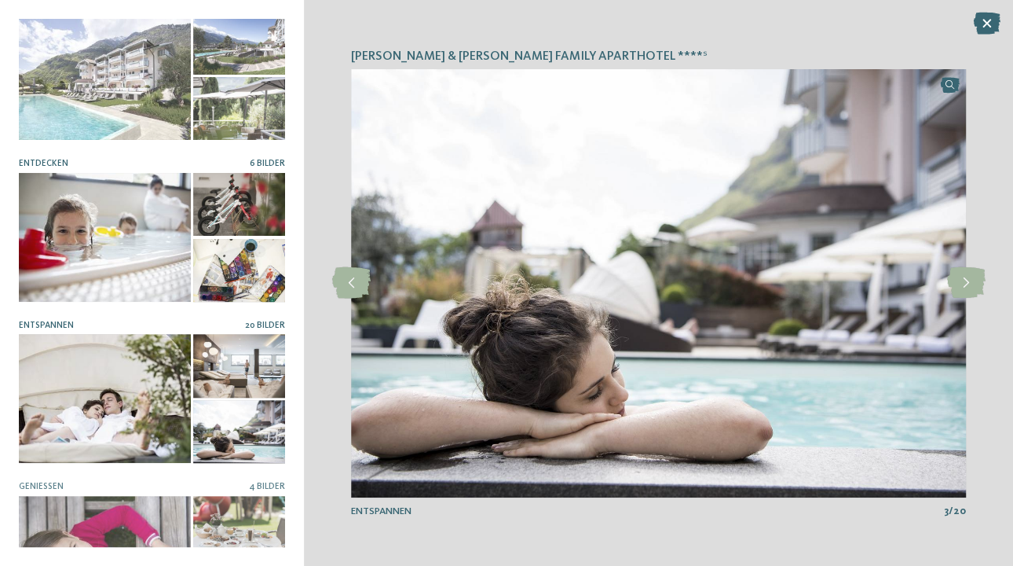
scroll to position [0, 0]
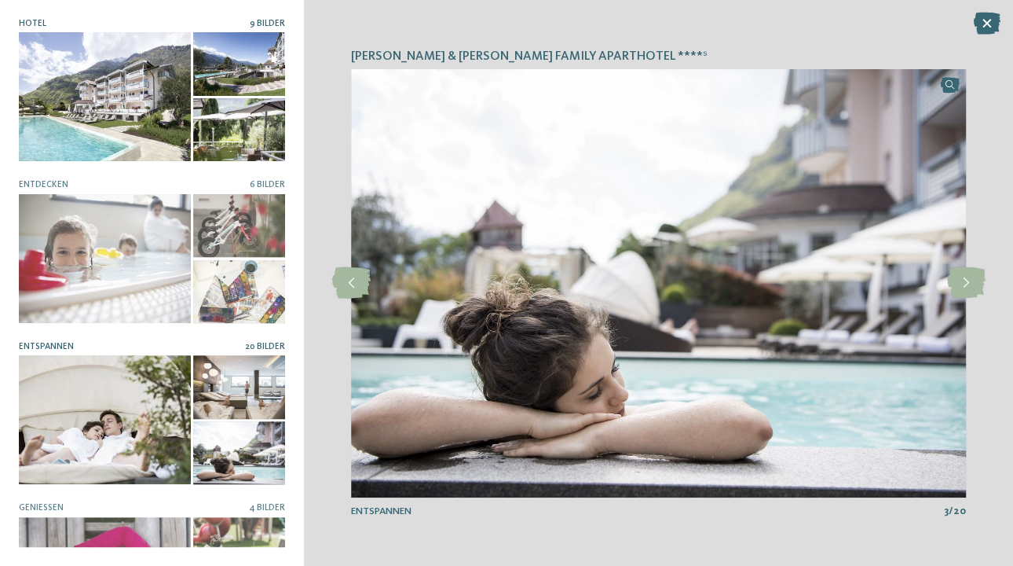
click at [241, 122] on div at bounding box center [239, 129] width 92 height 63
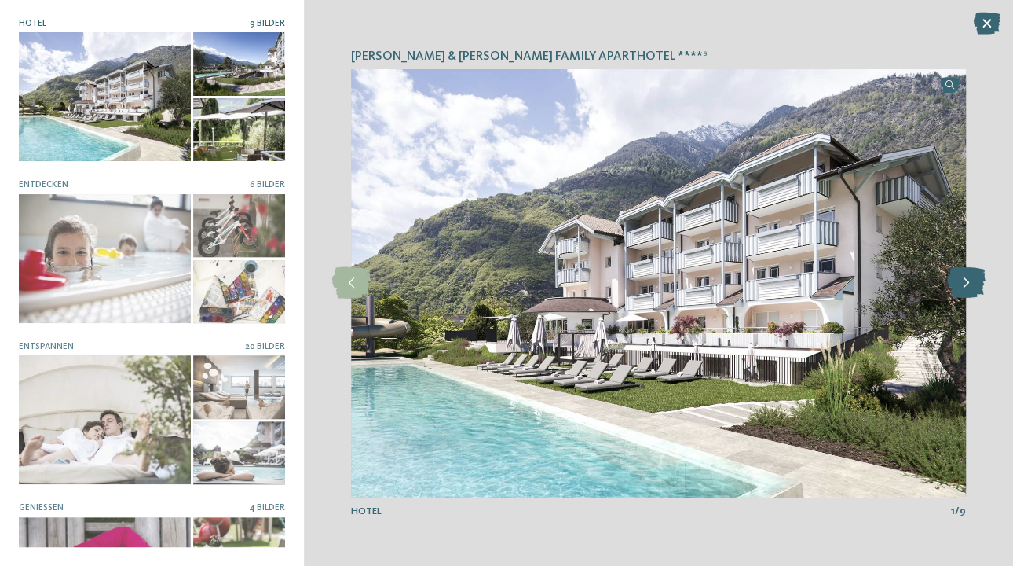
click at [962, 277] on icon at bounding box center [966, 282] width 38 height 31
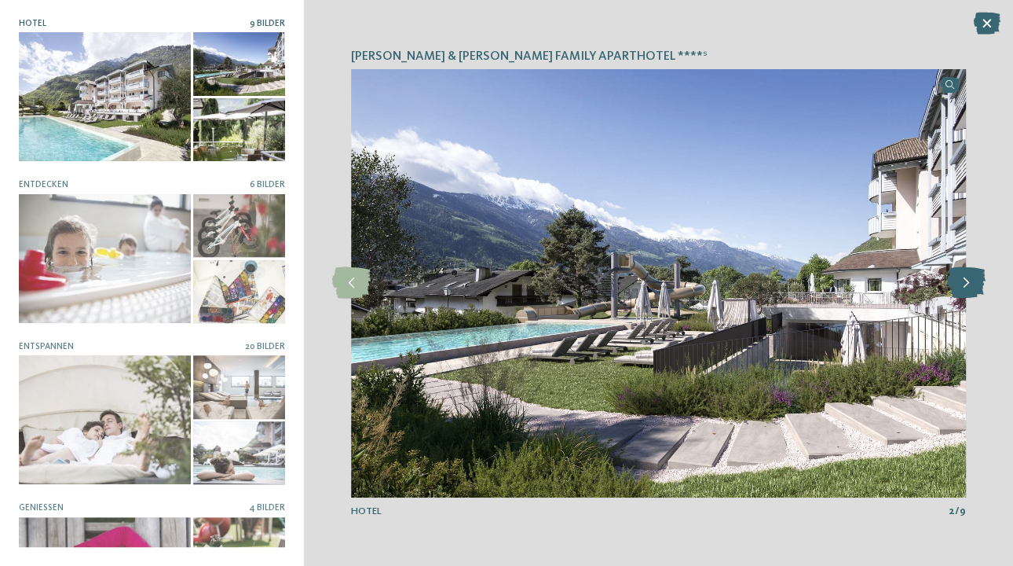
click at [962, 277] on icon at bounding box center [966, 282] width 38 height 31
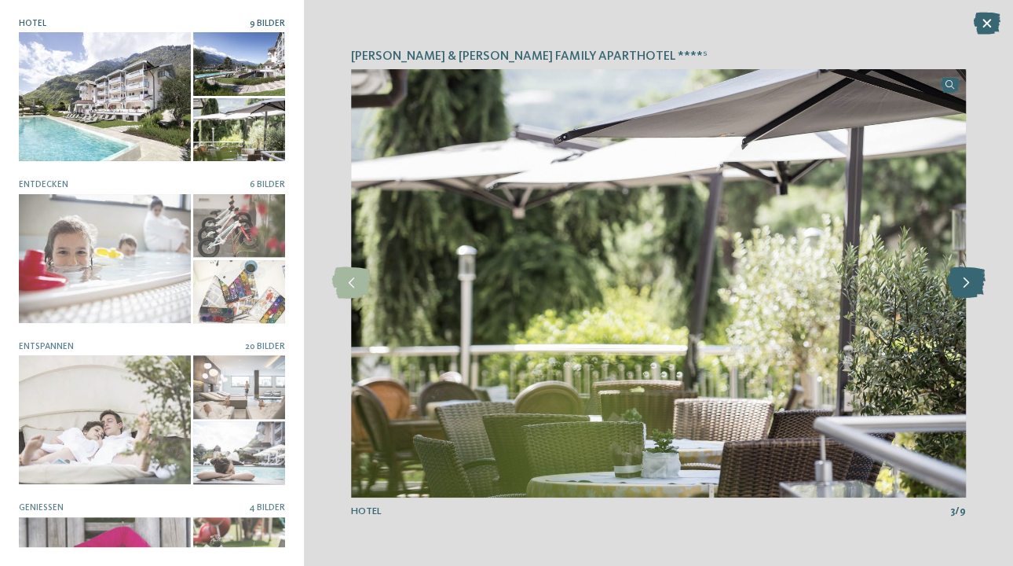
click at [962, 277] on icon at bounding box center [966, 282] width 38 height 31
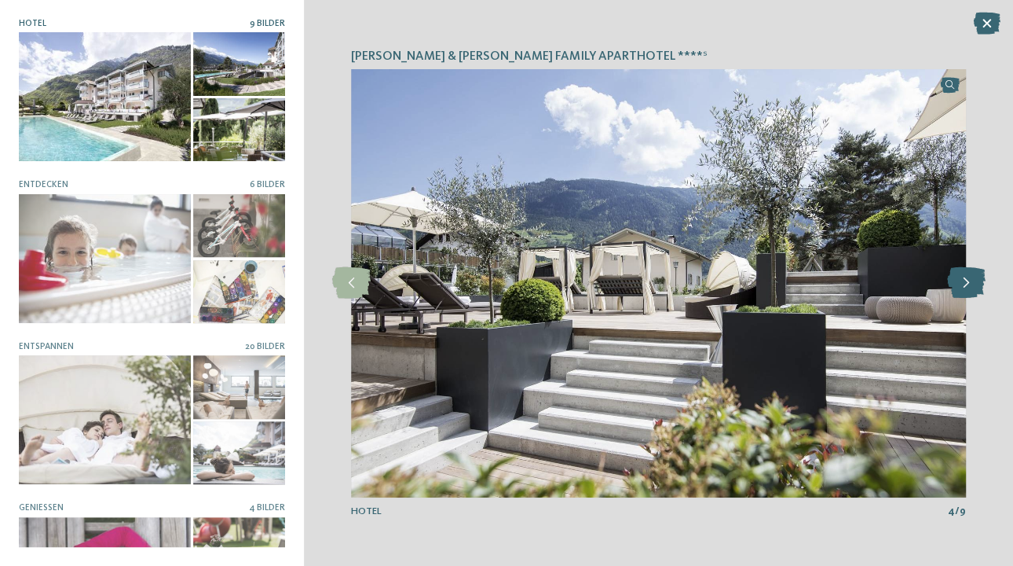
click at [962, 277] on icon at bounding box center [966, 282] width 38 height 31
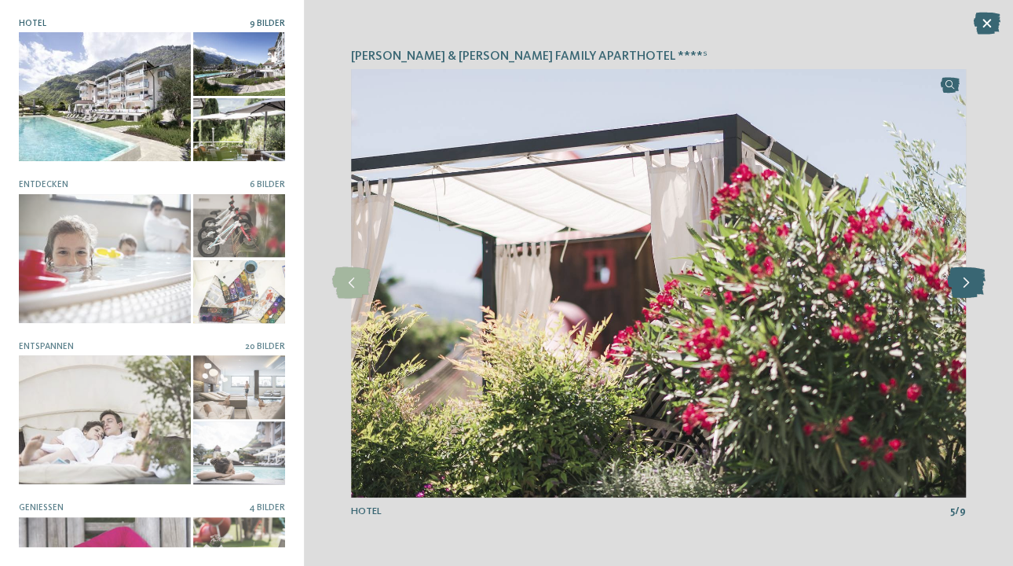
click at [962, 277] on icon at bounding box center [966, 282] width 38 height 31
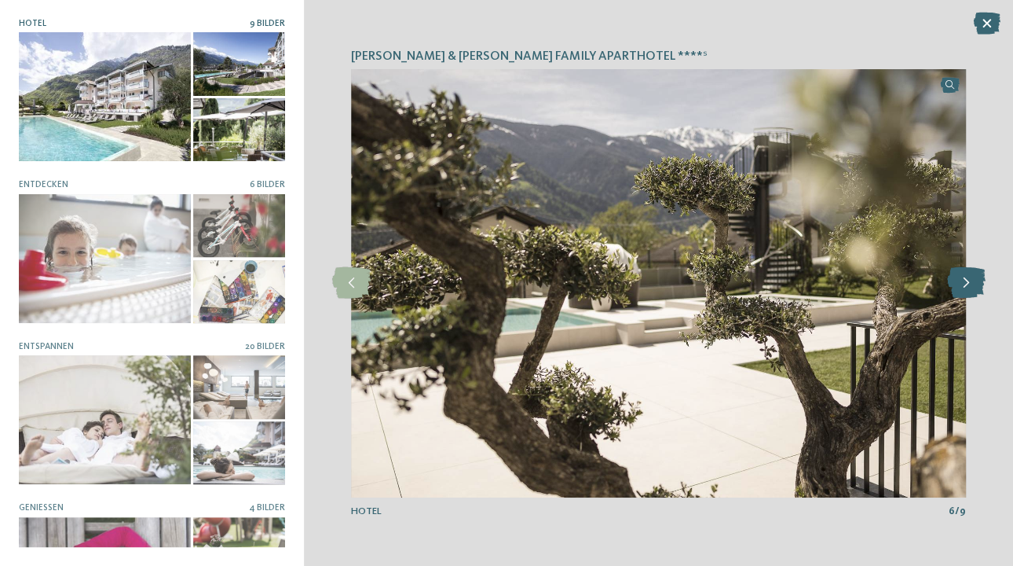
click at [962, 277] on icon at bounding box center [966, 282] width 38 height 31
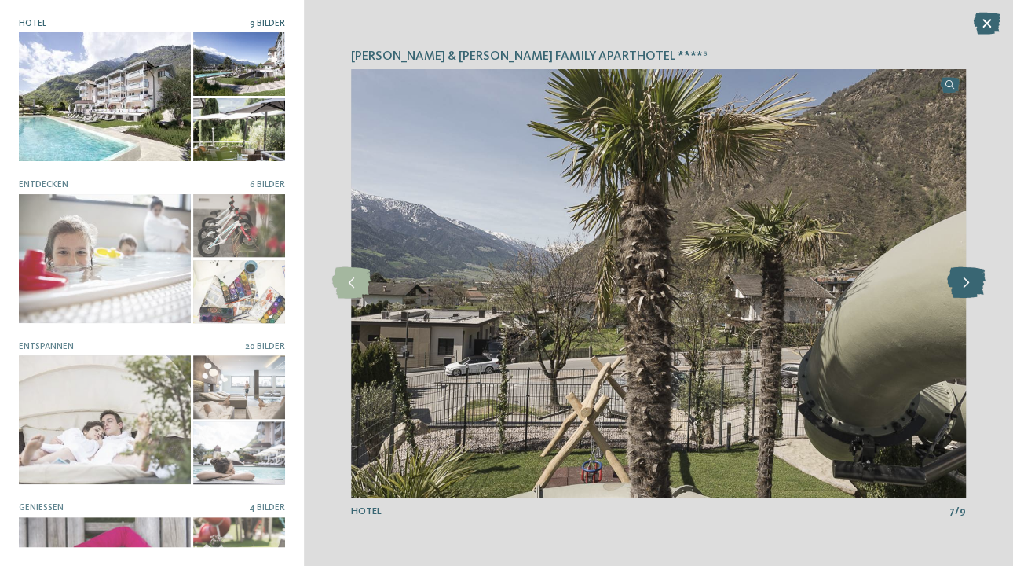
click at [962, 277] on icon at bounding box center [966, 282] width 38 height 31
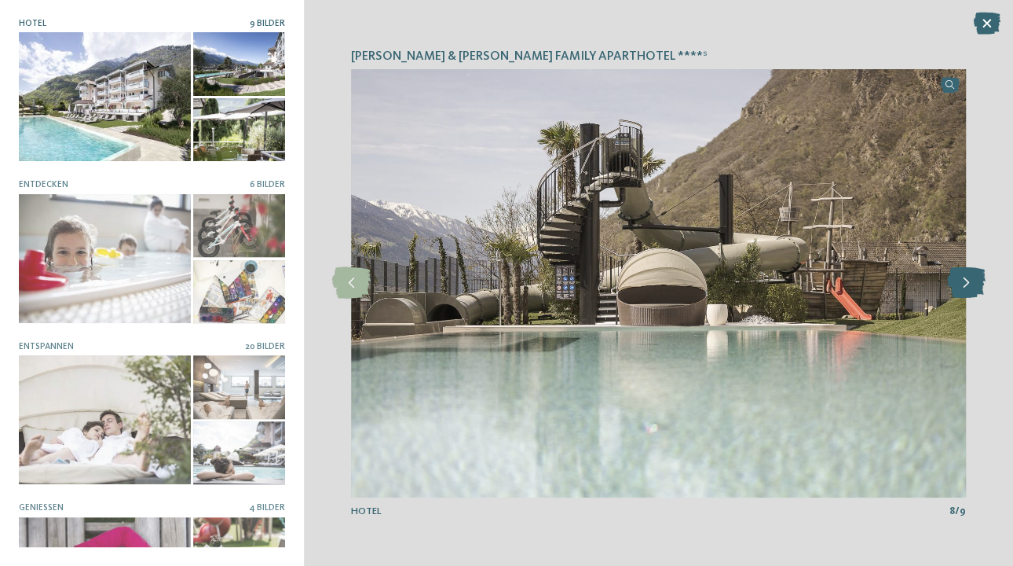
click at [962, 277] on icon at bounding box center [966, 282] width 38 height 31
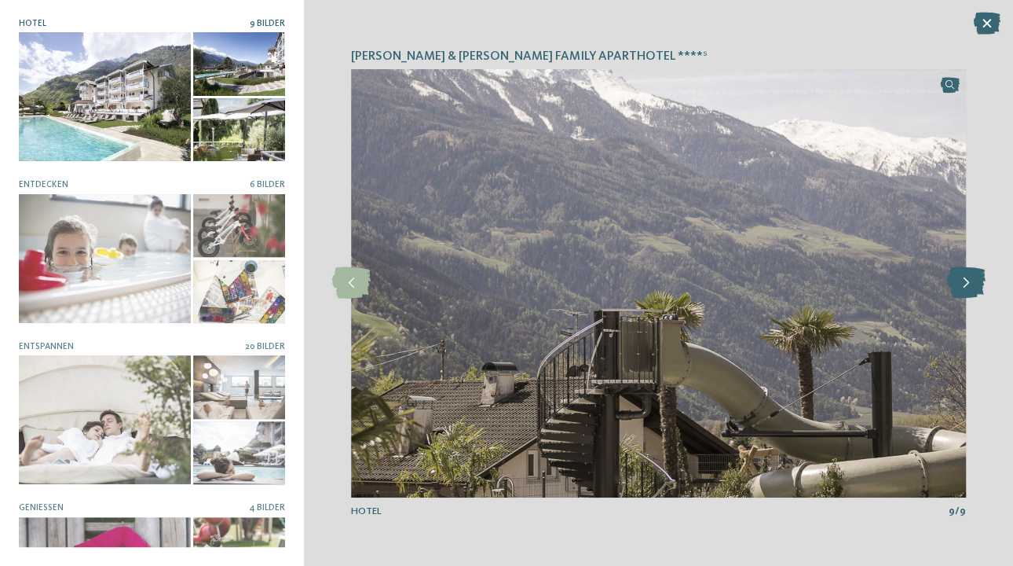
click at [962, 277] on icon at bounding box center [966, 282] width 38 height 31
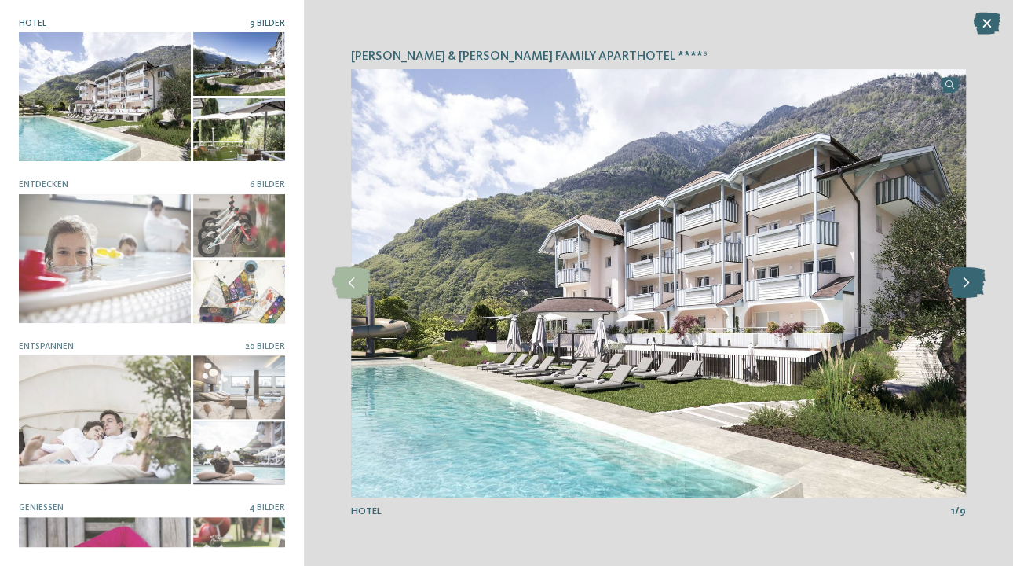
click at [962, 277] on icon at bounding box center [966, 282] width 38 height 31
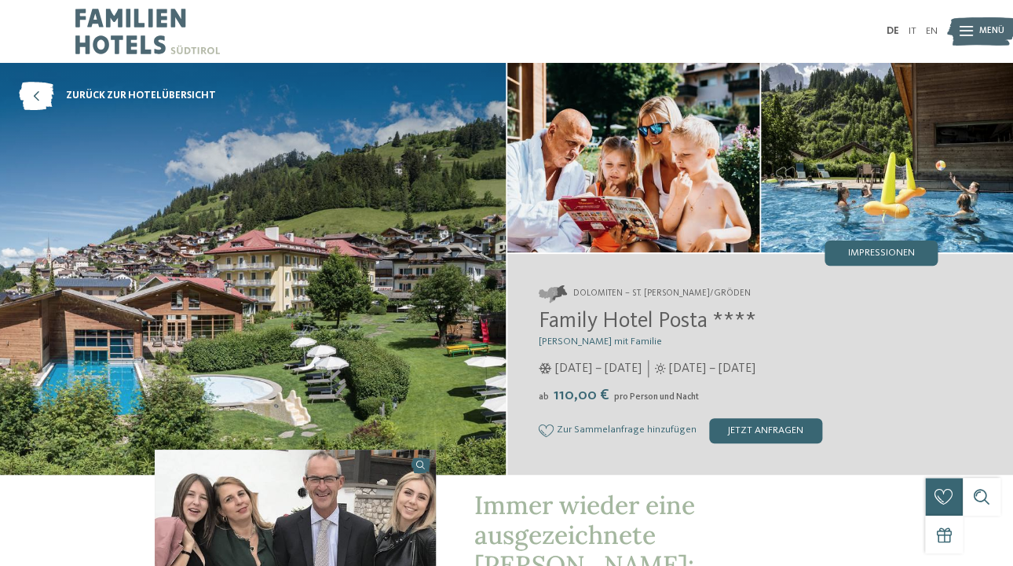
click at [859, 223] on img at bounding box center [887, 157] width 252 height 189
click at [894, 240] on img at bounding box center [887, 157] width 252 height 189
click at [873, 255] on span "Impressionen" at bounding box center [881, 253] width 67 height 10
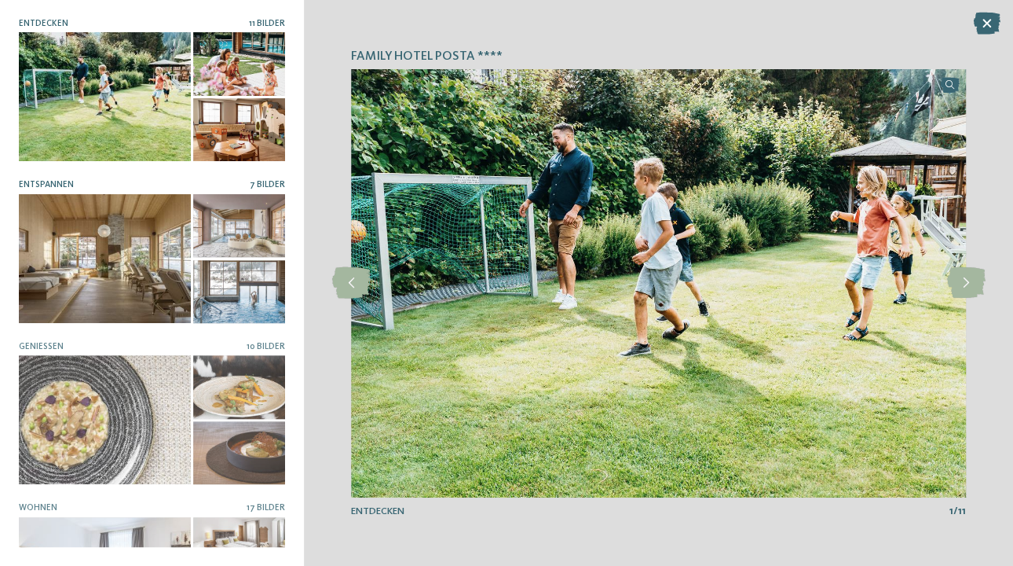
click at [204, 249] on div at bounding box center [239, 225] width 92 height 63
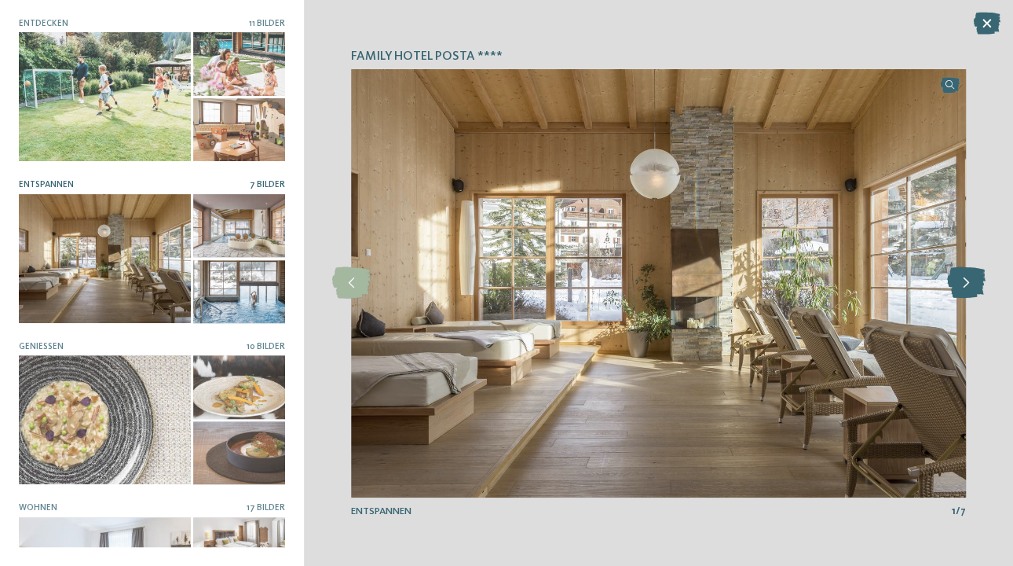
click at [972, 276] on icon at bounding box center [966, 282] width 38 height 31
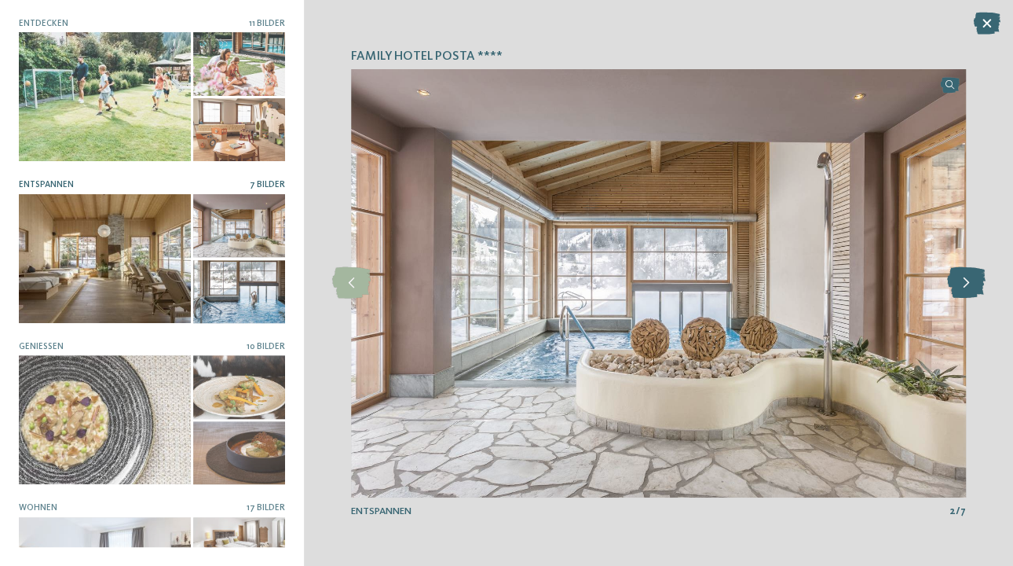
click at [972, 276] on icon at bounding box center [966, 282] width 38 height 31
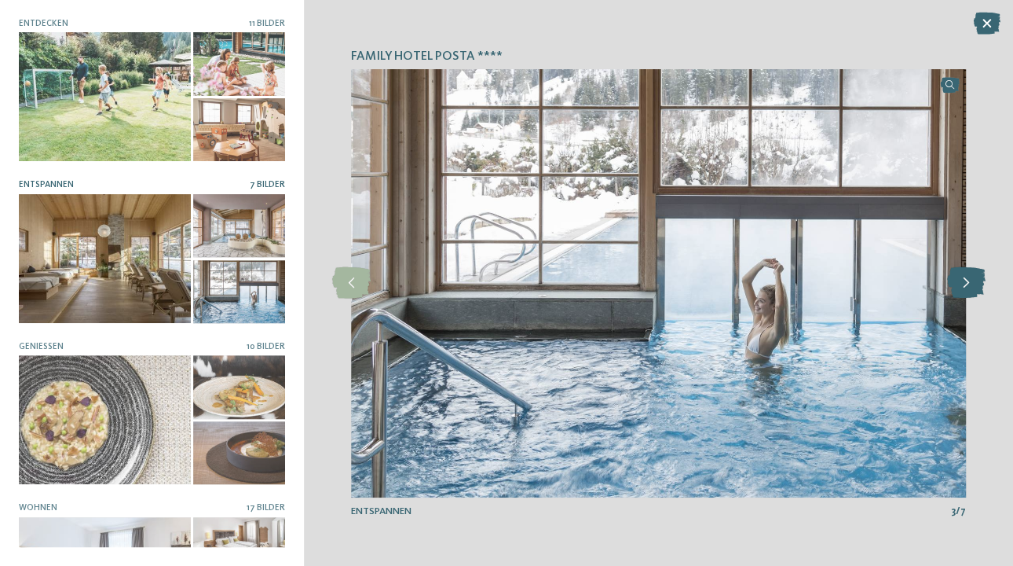
click at [972, 276] on icon at bounding box center [966, 282] width 38 height 31
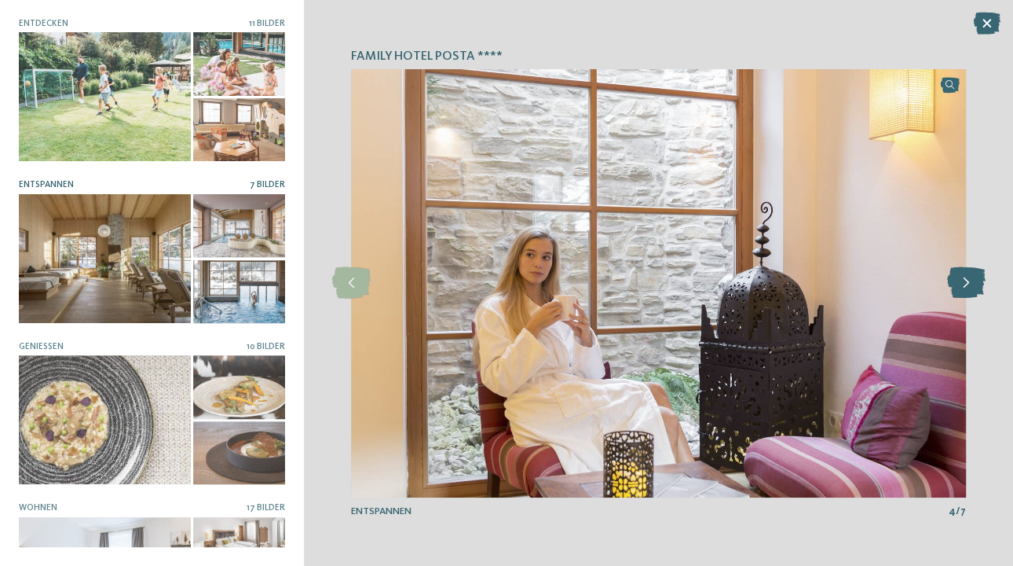
click at [972, 276] on icon at bounding box center [966, 282] width 38 height 31
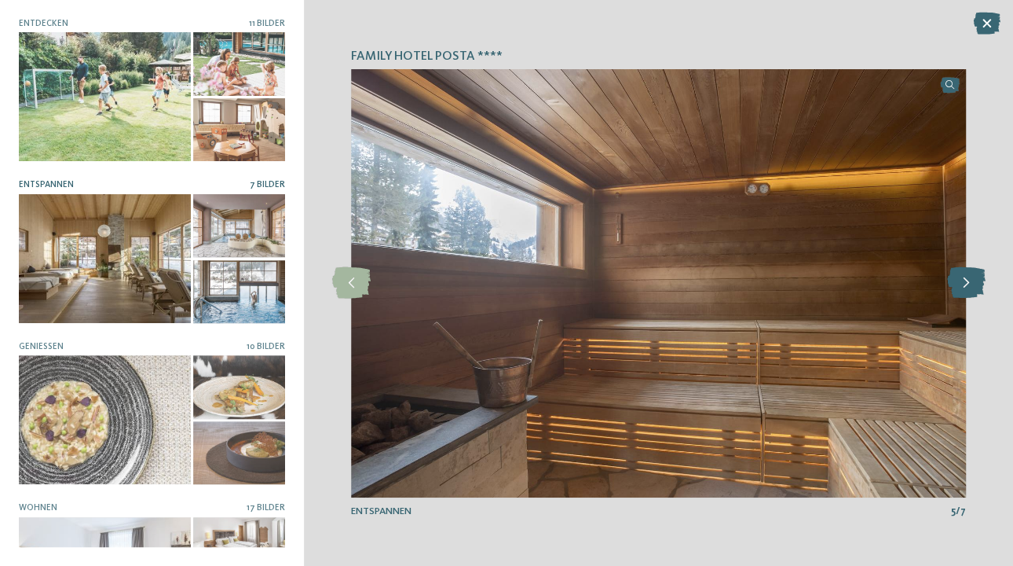
click at [972, 276] on icon at bounding box center [966, 282] width 38 height 31
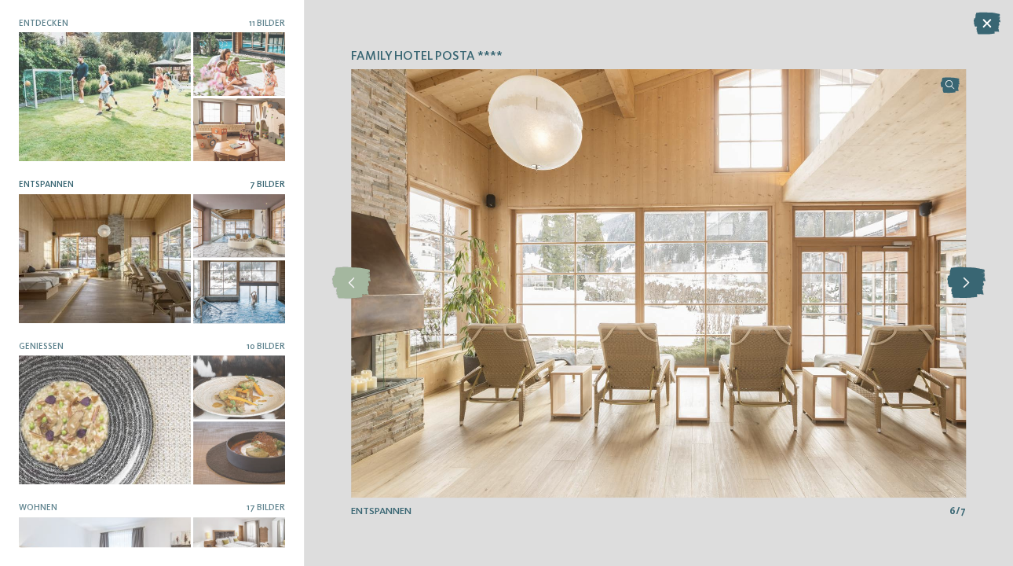
click at [972, 276] on icon at bounding box center [966, 282] width 38 height 31
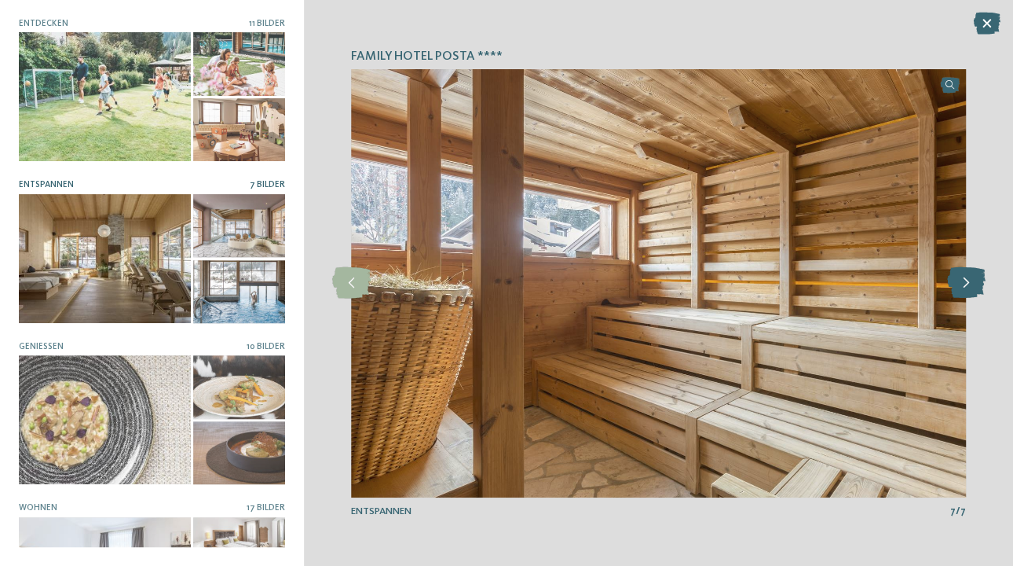
click at [972, 276] on icon at bounding box center [966, 282] width 38 height 31
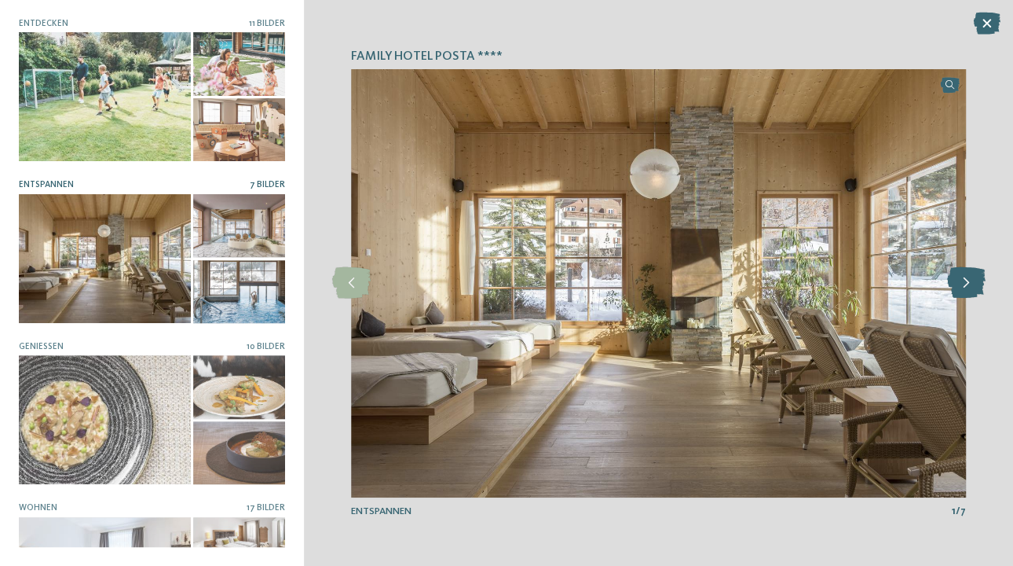
click at [972, 276] on icon at bounding box center [966, 282] width 38 height 31
